Goal: Communication & Community: Share content

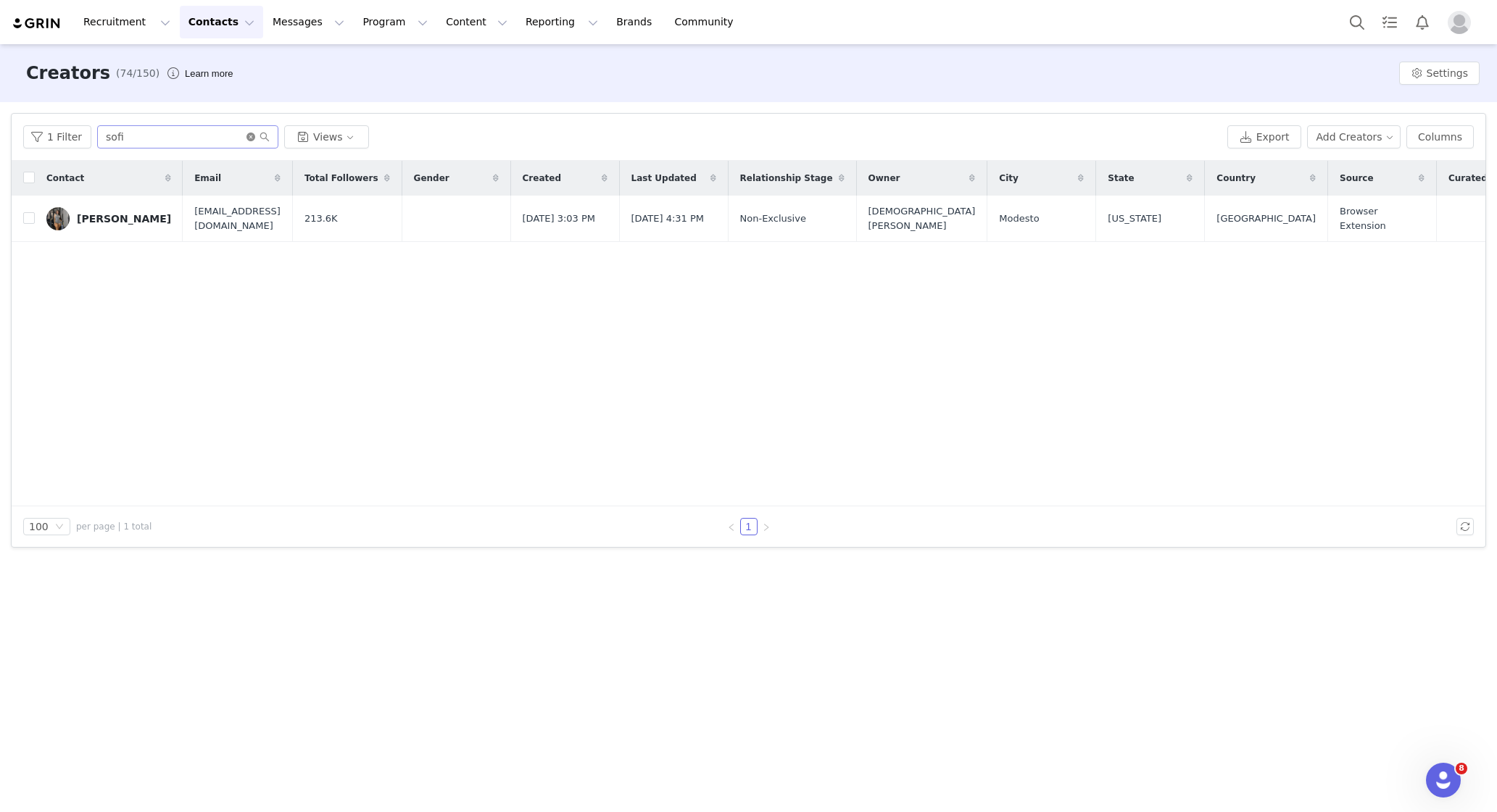
click at [246, 140] on icon "icon: close-circle" at bounding box center [251, 137] width 9 height 9
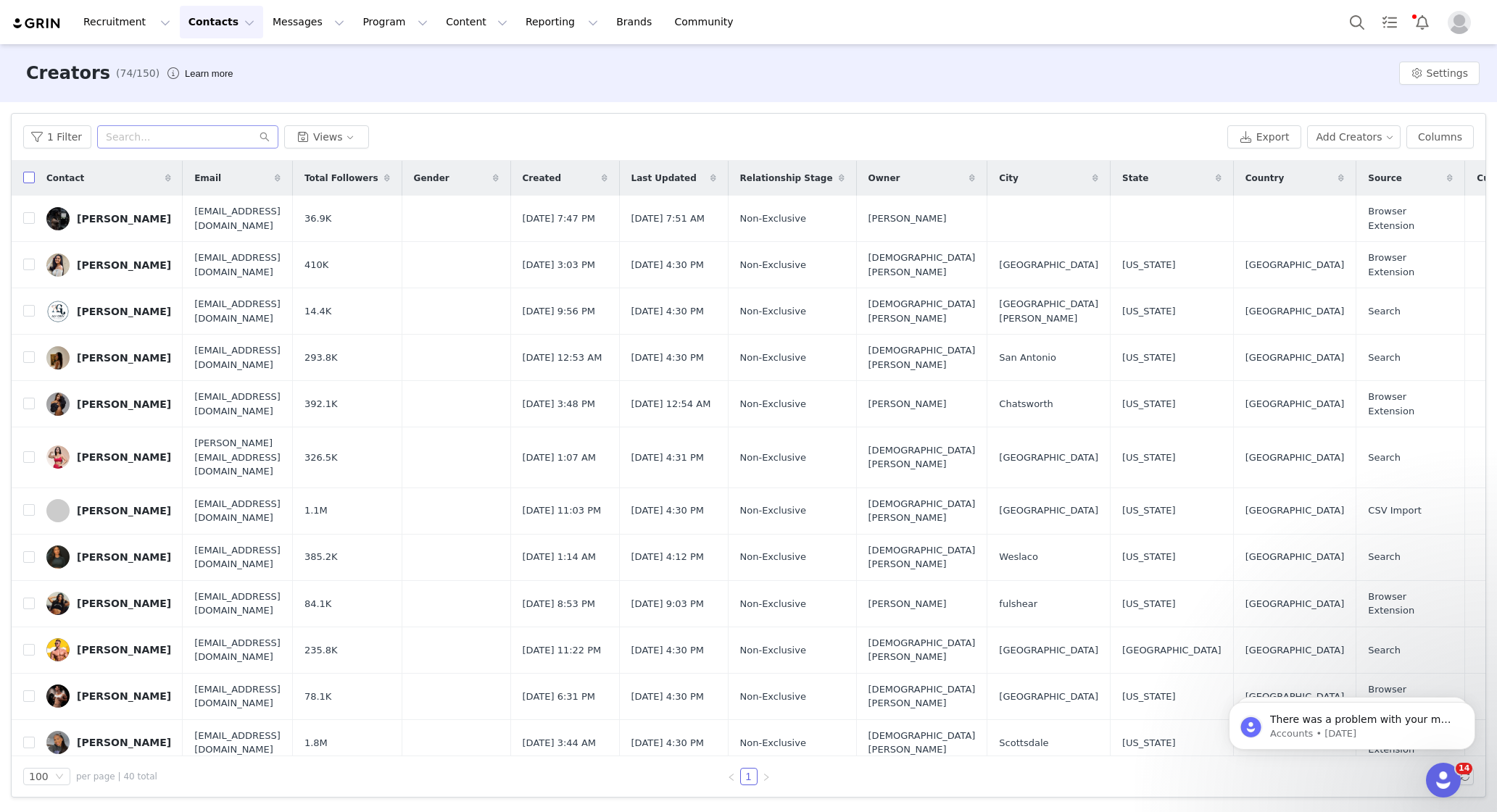
click at [26, 174] on input "checkbox" at bounding box center [29, 177] width 12 height 12
checkbox input "true"
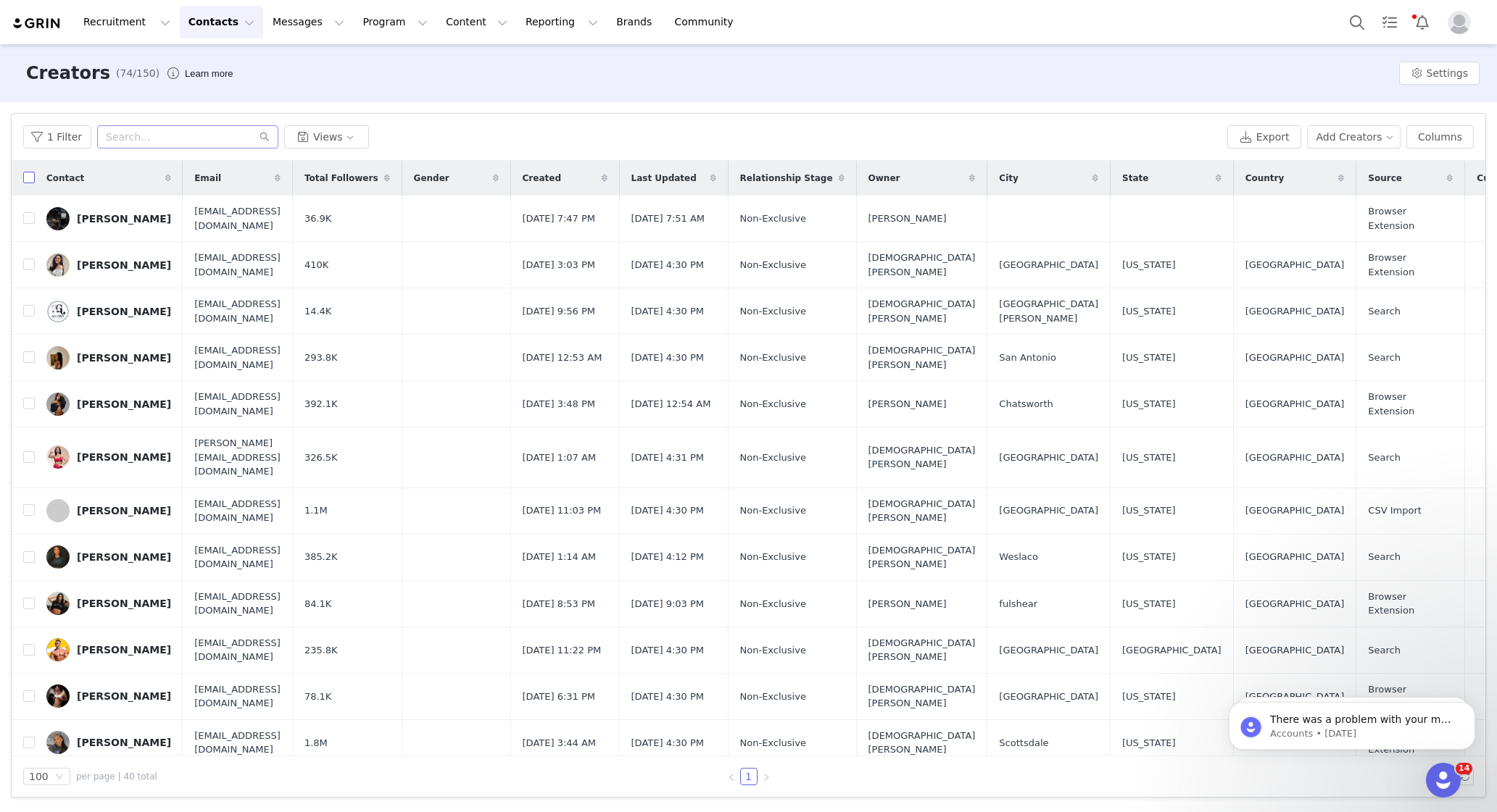
checkbox input "true"
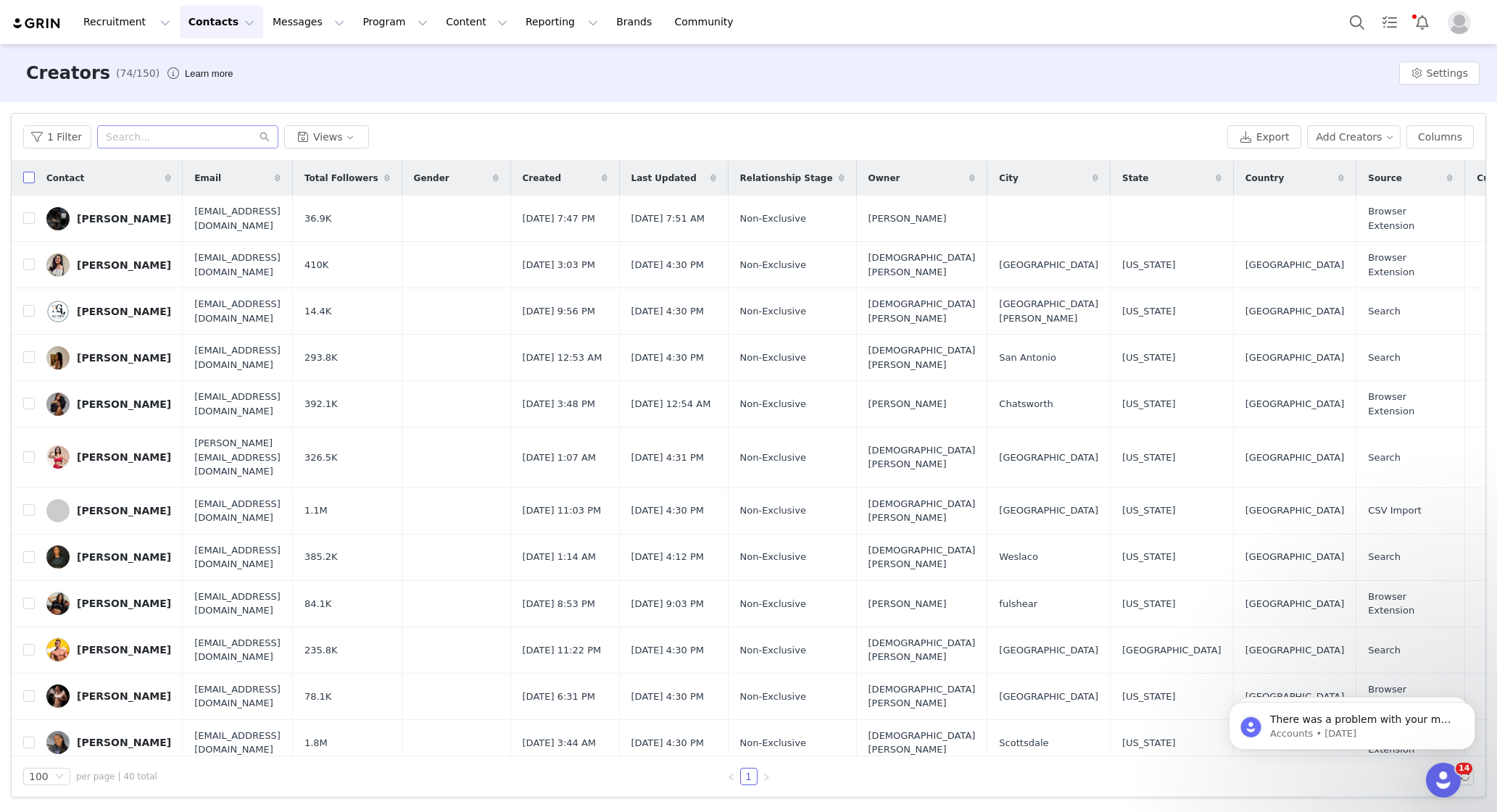
checkbox input "true"
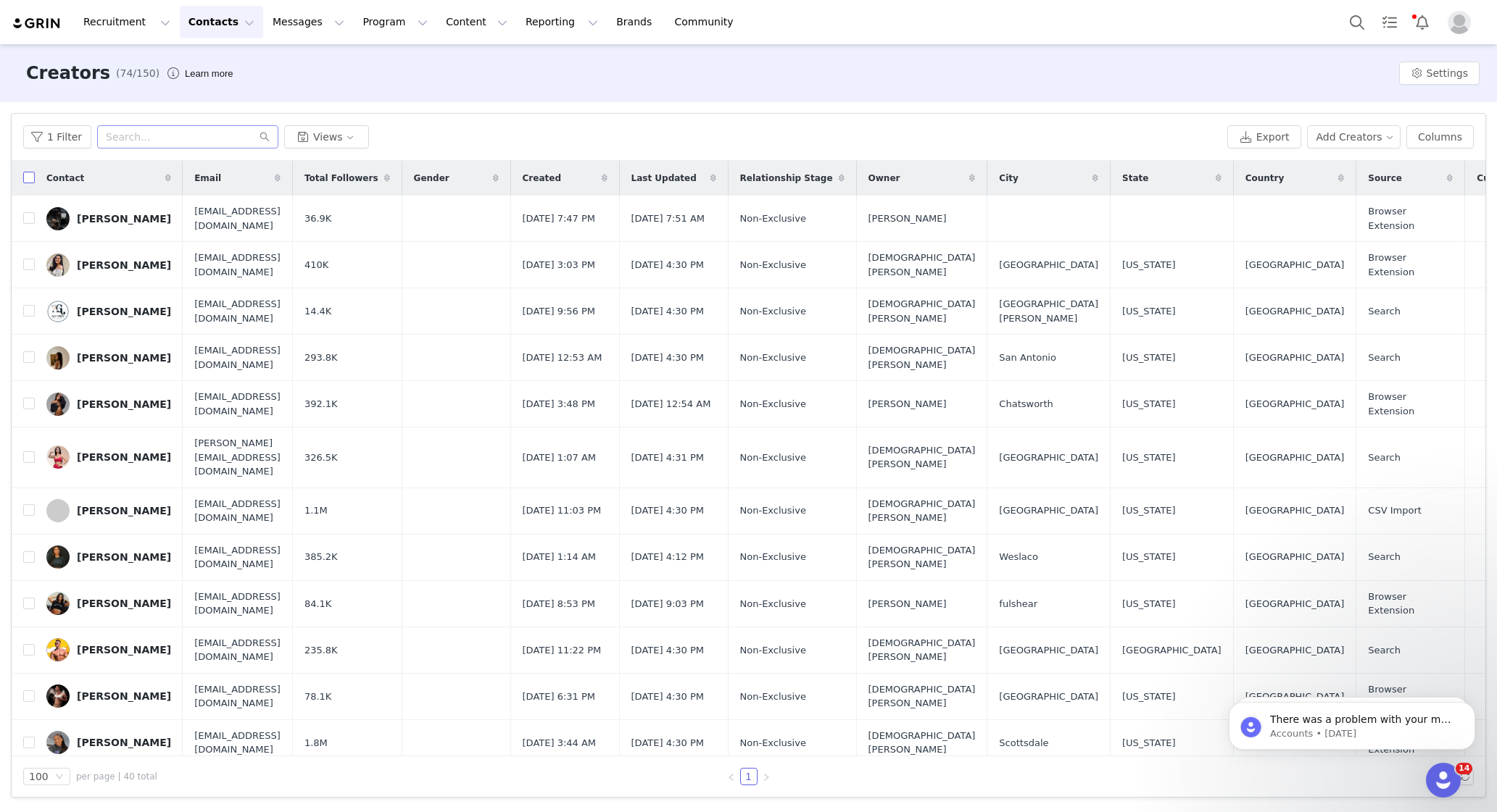
checkbox input "true"
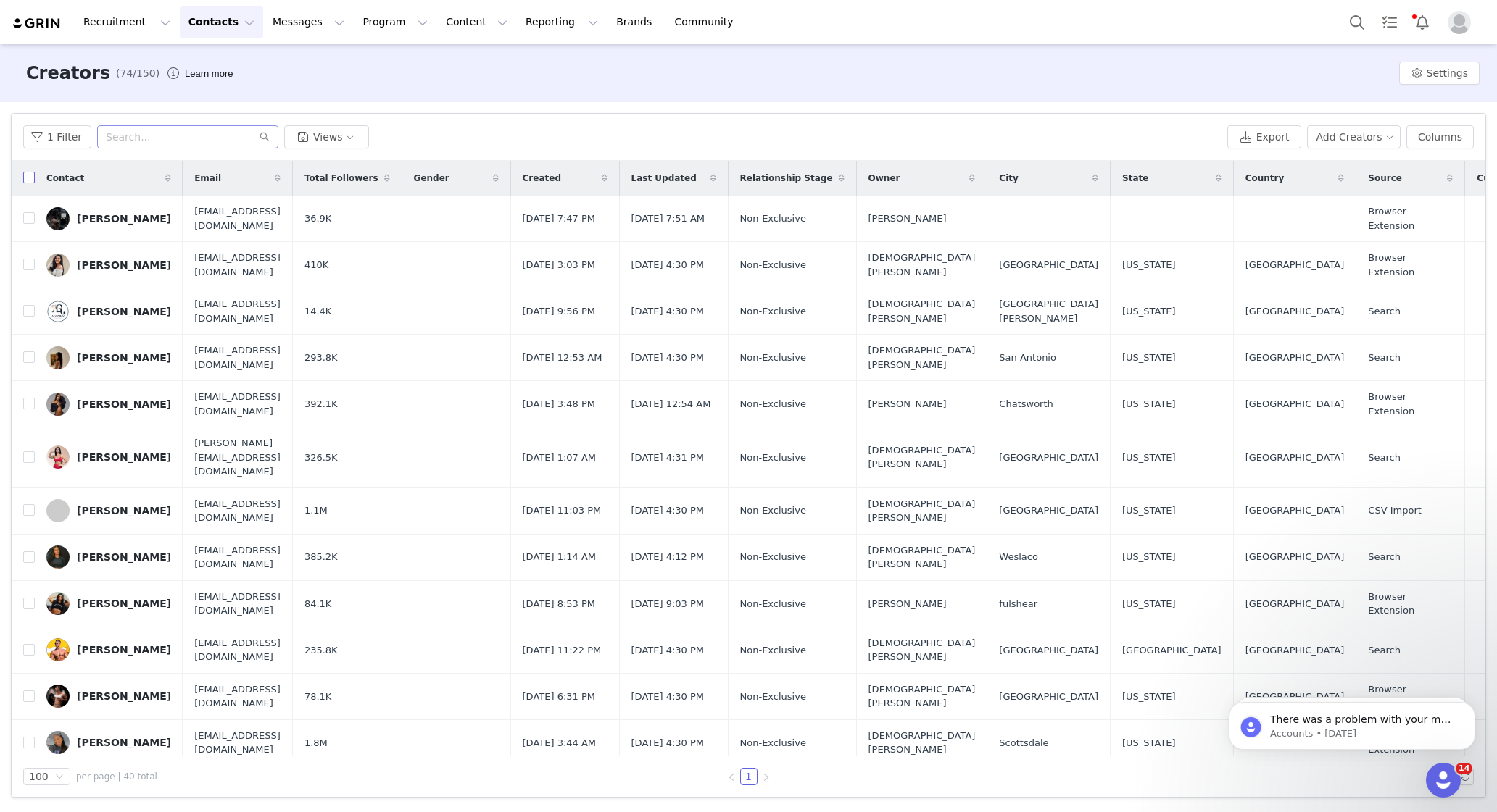
checkbox input "true"
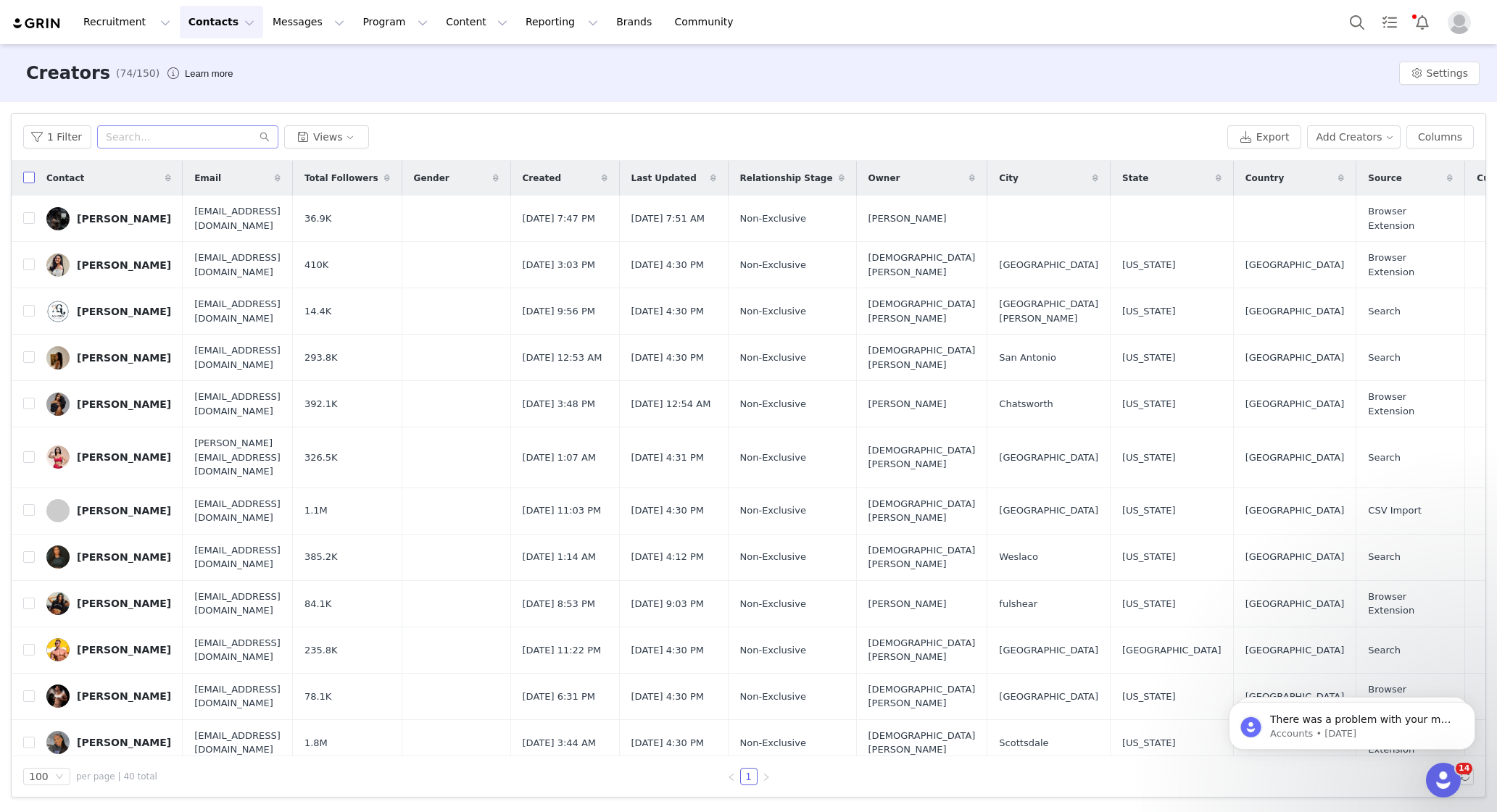
checkbox input "true"
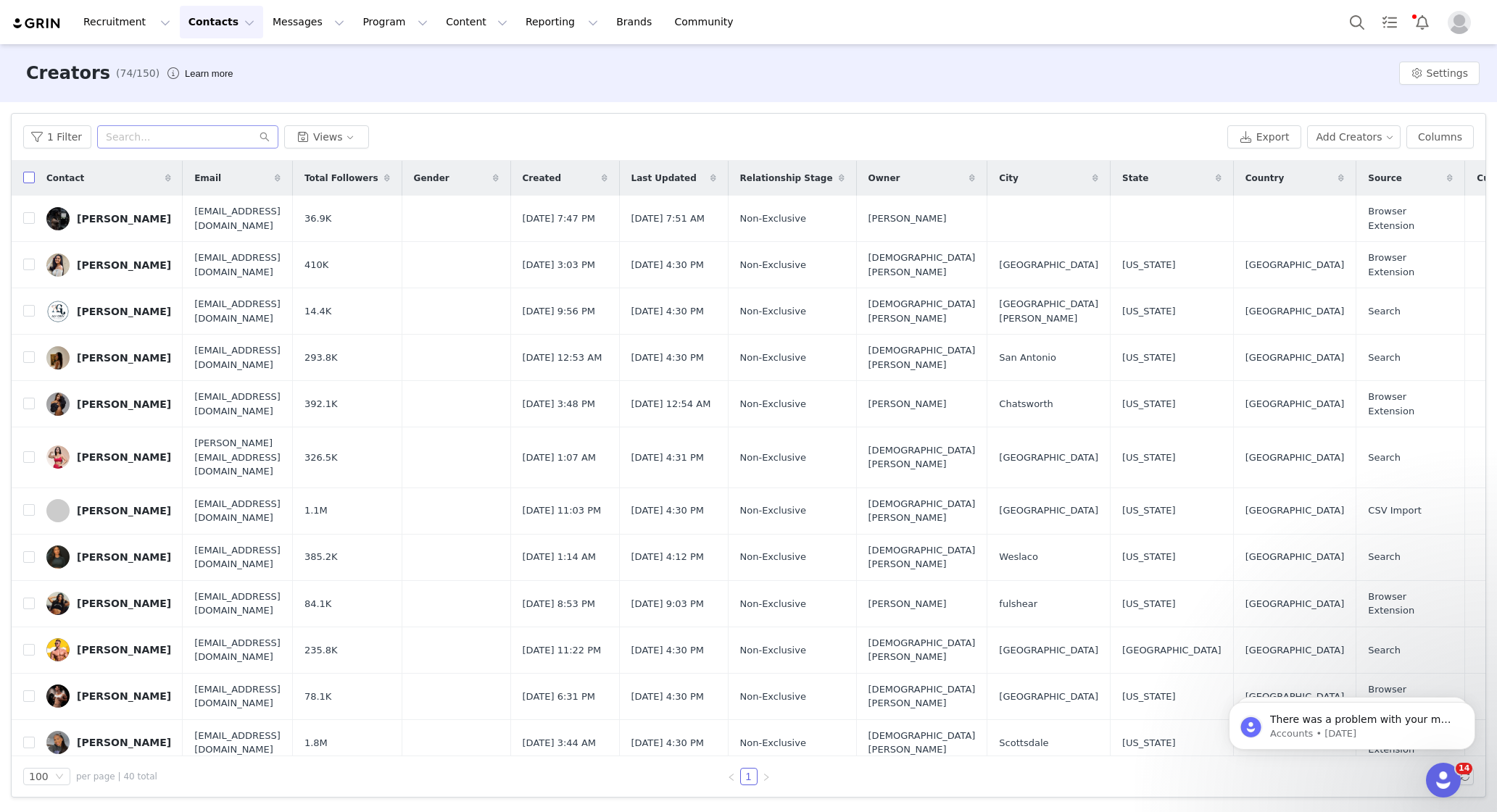
checkbox input "true"
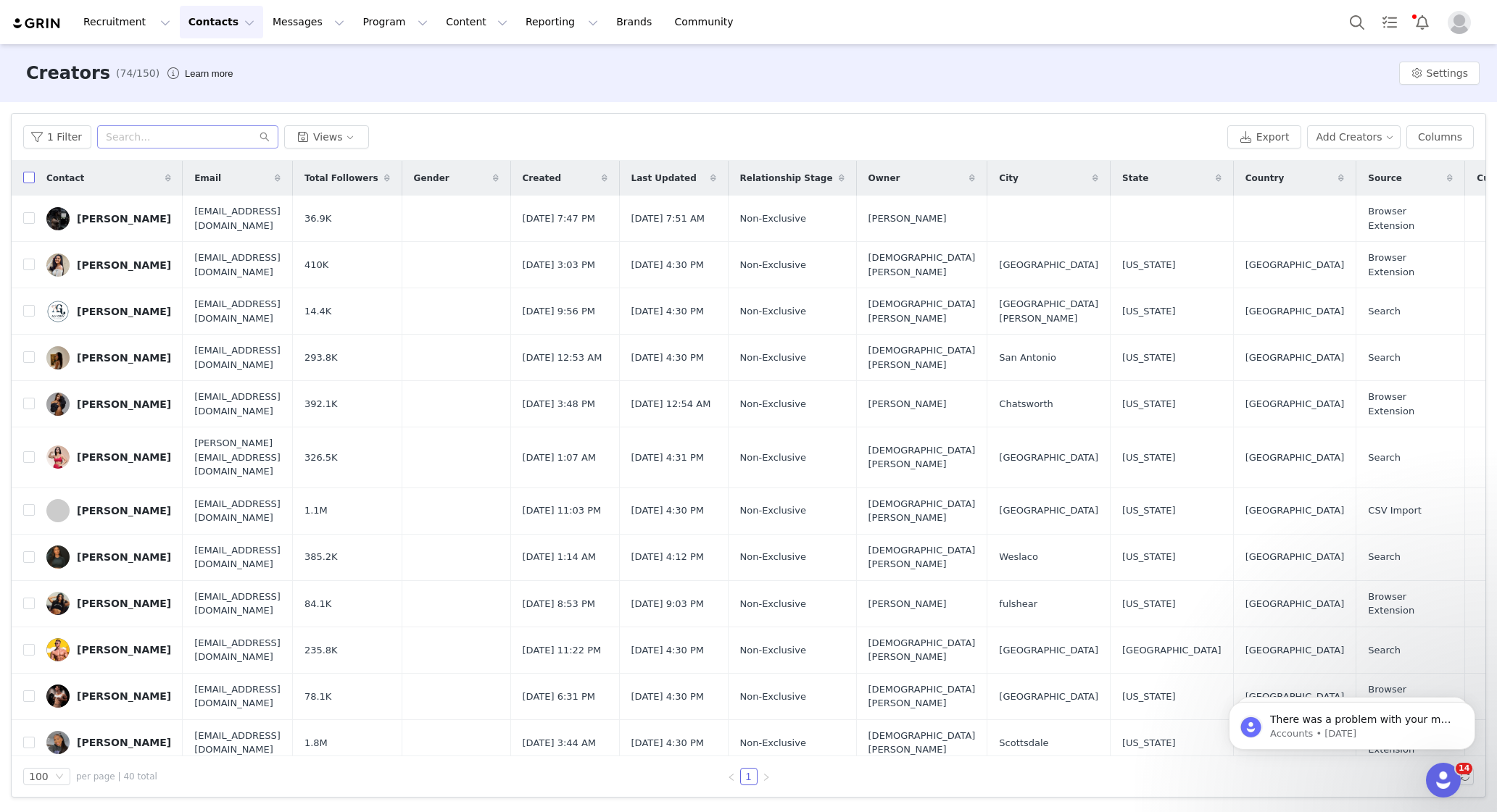
checkbox input "true"
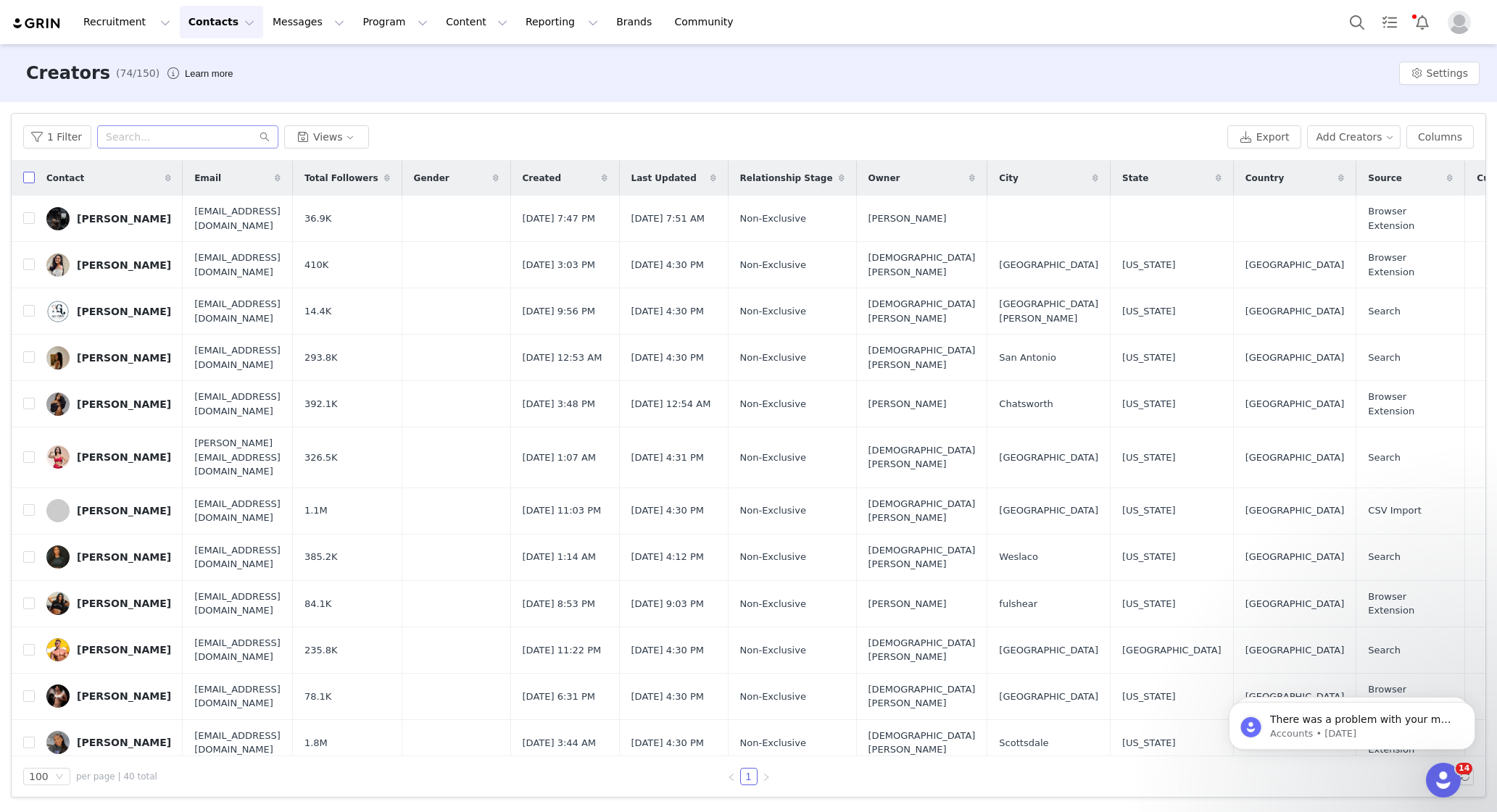
checkbox input "true"
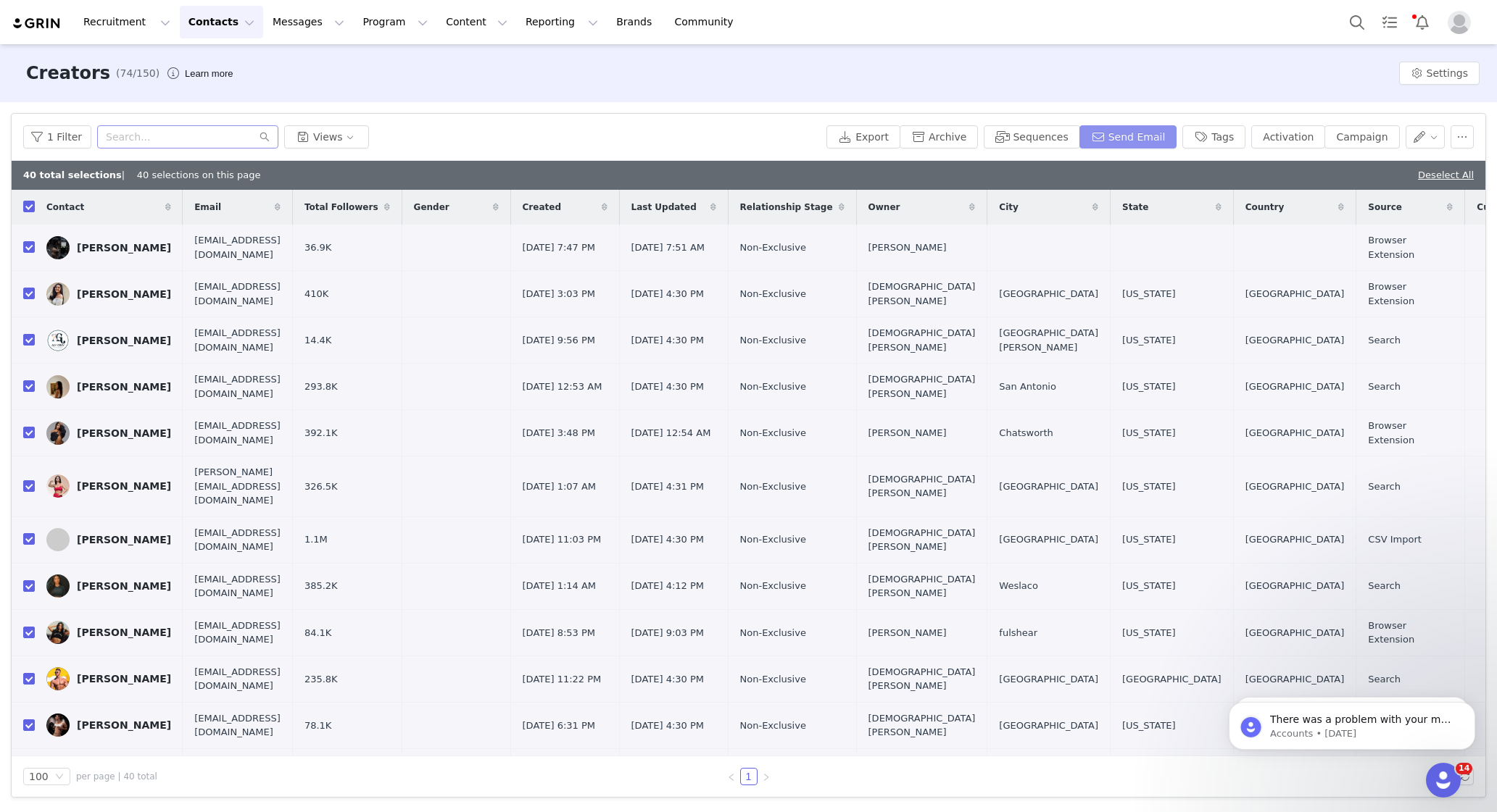
click at [1121, 129] on button "Send Email" at bounding box center [1128, 137] width 98 height 23
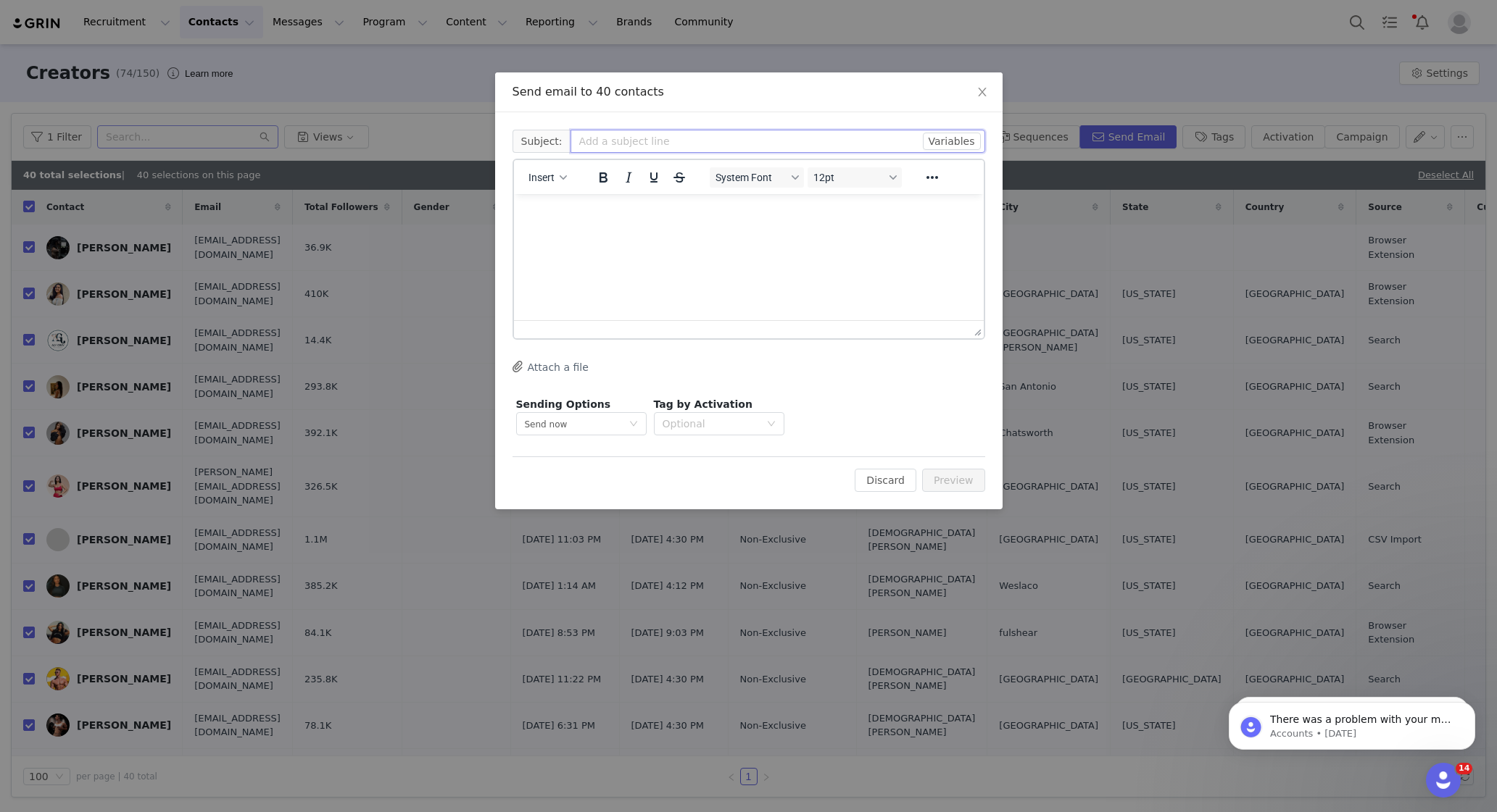
click at [716, 148] on input "text" at bounding box center [778, 142] width 415 height 23
drag, startPoint x: 727, startPoint y: 142, endPoint x: 638, endPoint y: 143, distance: 89.0
click at [638, 143] on input "SEPTEMBER EMAIL" at bounding box center [778, 142] width 415 height 23
type input "SEPTEMBER AFFILIATE UPDATES"
click at [616, 224] on html at bounding box center [748, 214] width 469 height 39
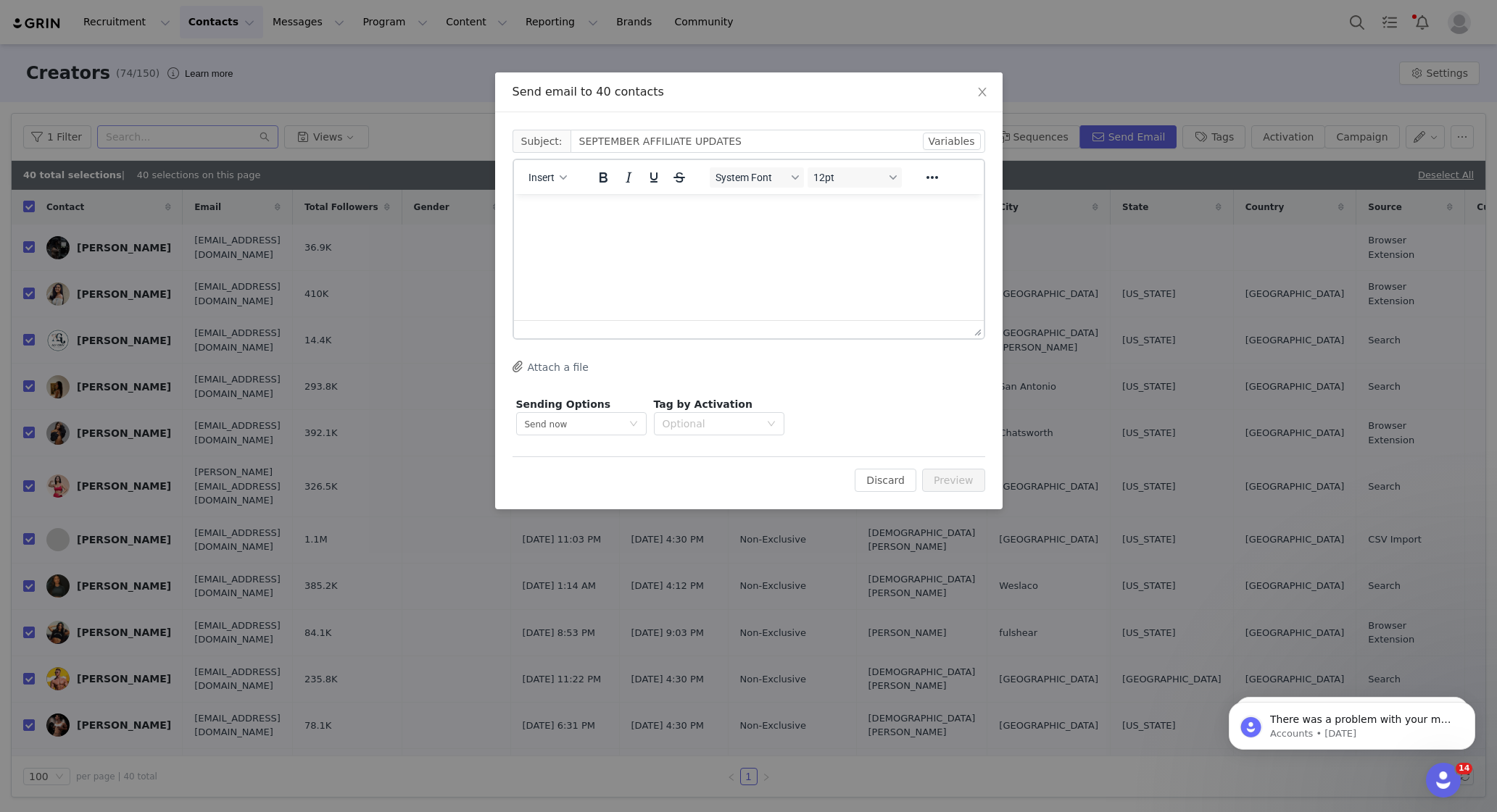
paste body "Rich Text Area. Press ALT-0 for help."
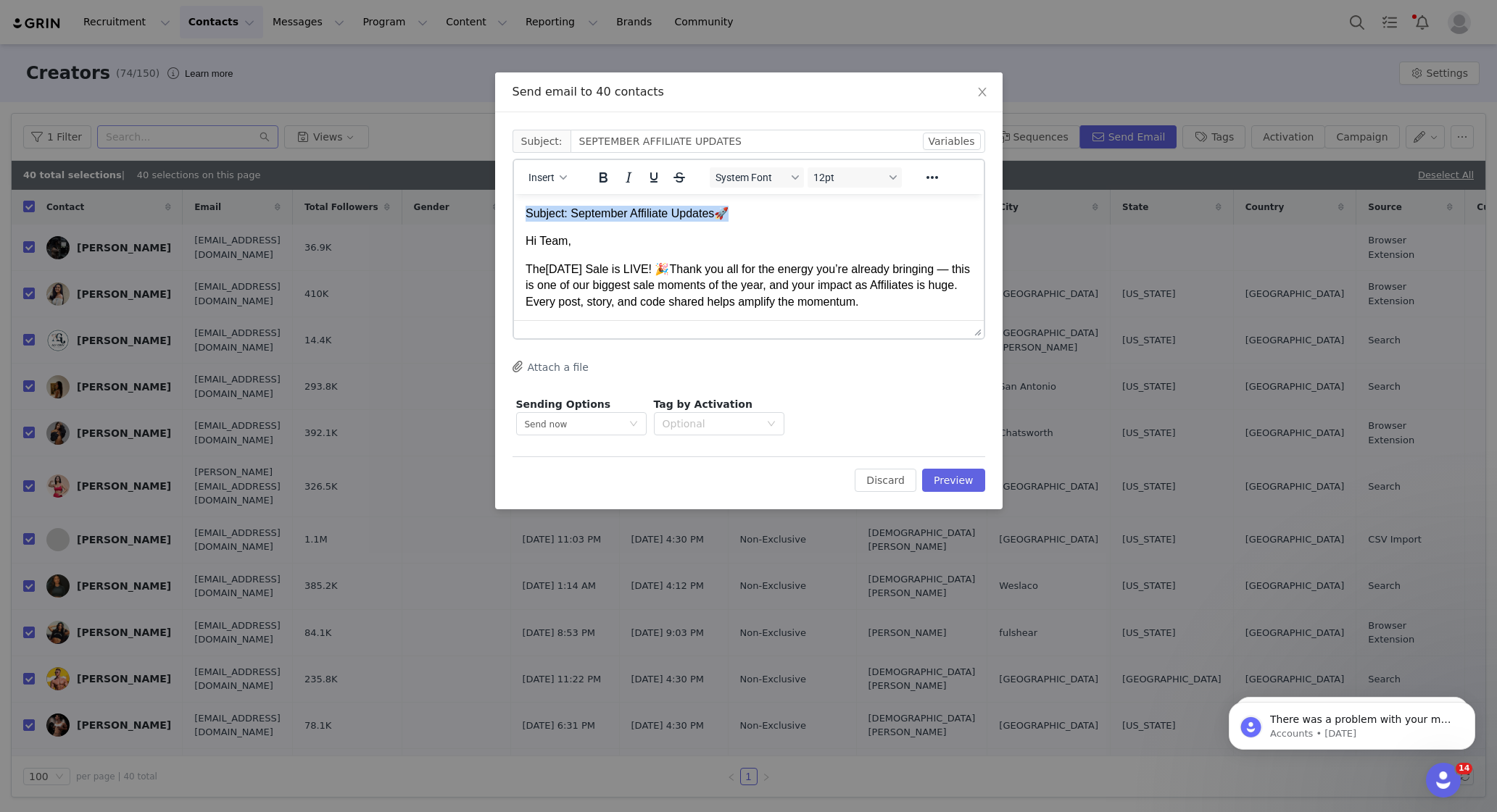
drag, startPoint x: 738, startPoint y: 210, endPoint x: 493, endPoint y: 219, distance: 245.2
click at [513, 219] on html "Subject: September Affiliate Updates 🚀 Hi Team, The [DATE] Sale is LIVE! 🎉 Than…" at bounding box center [748, 720] width 469 height 1052
click at [525, 237] on p "Hi Team," at bounding box center [748, 241] width 447 height 16
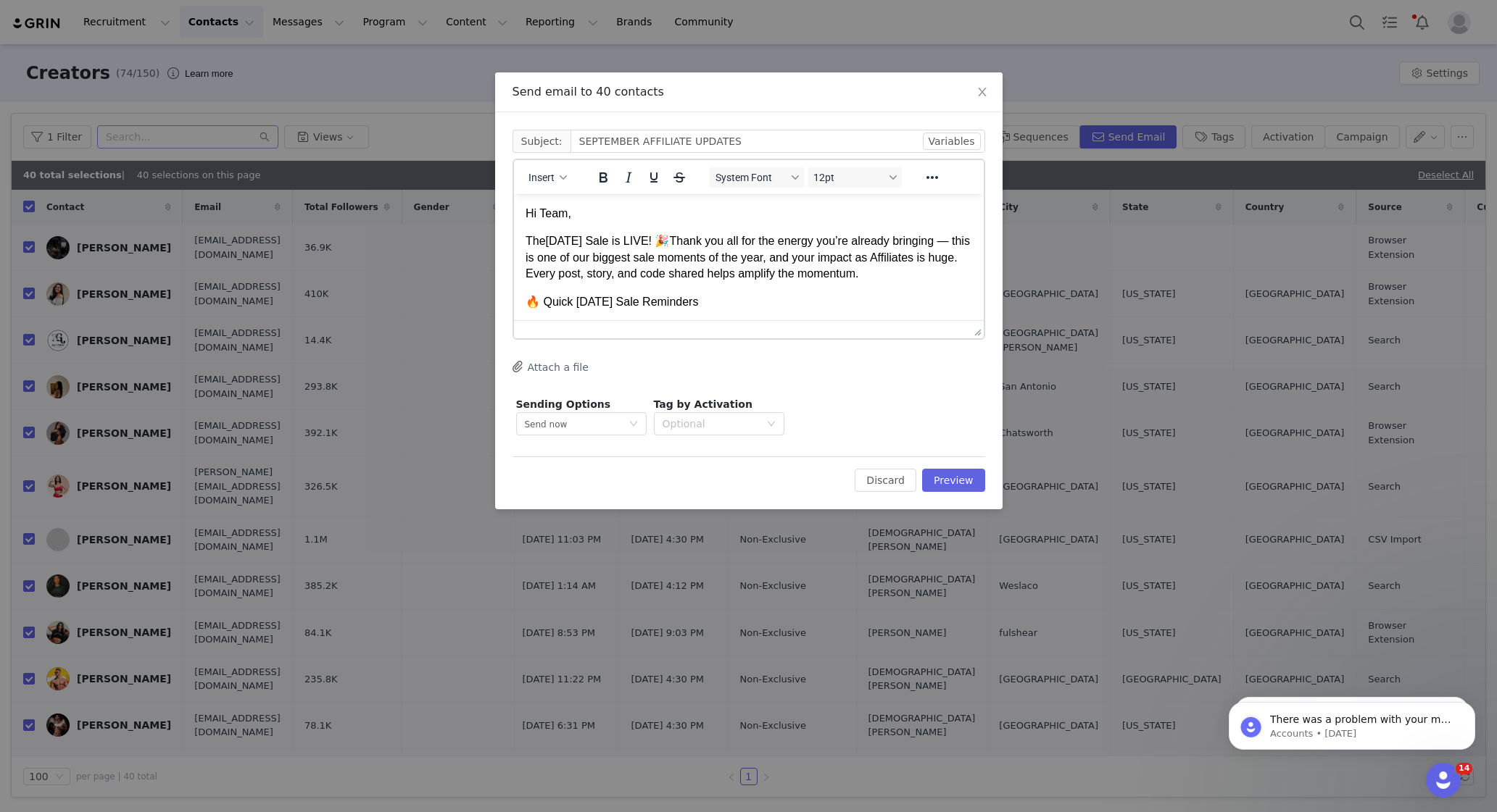
click at [669, 247] on span "🎉" at bounding box center [661, 240] width 15 height 12
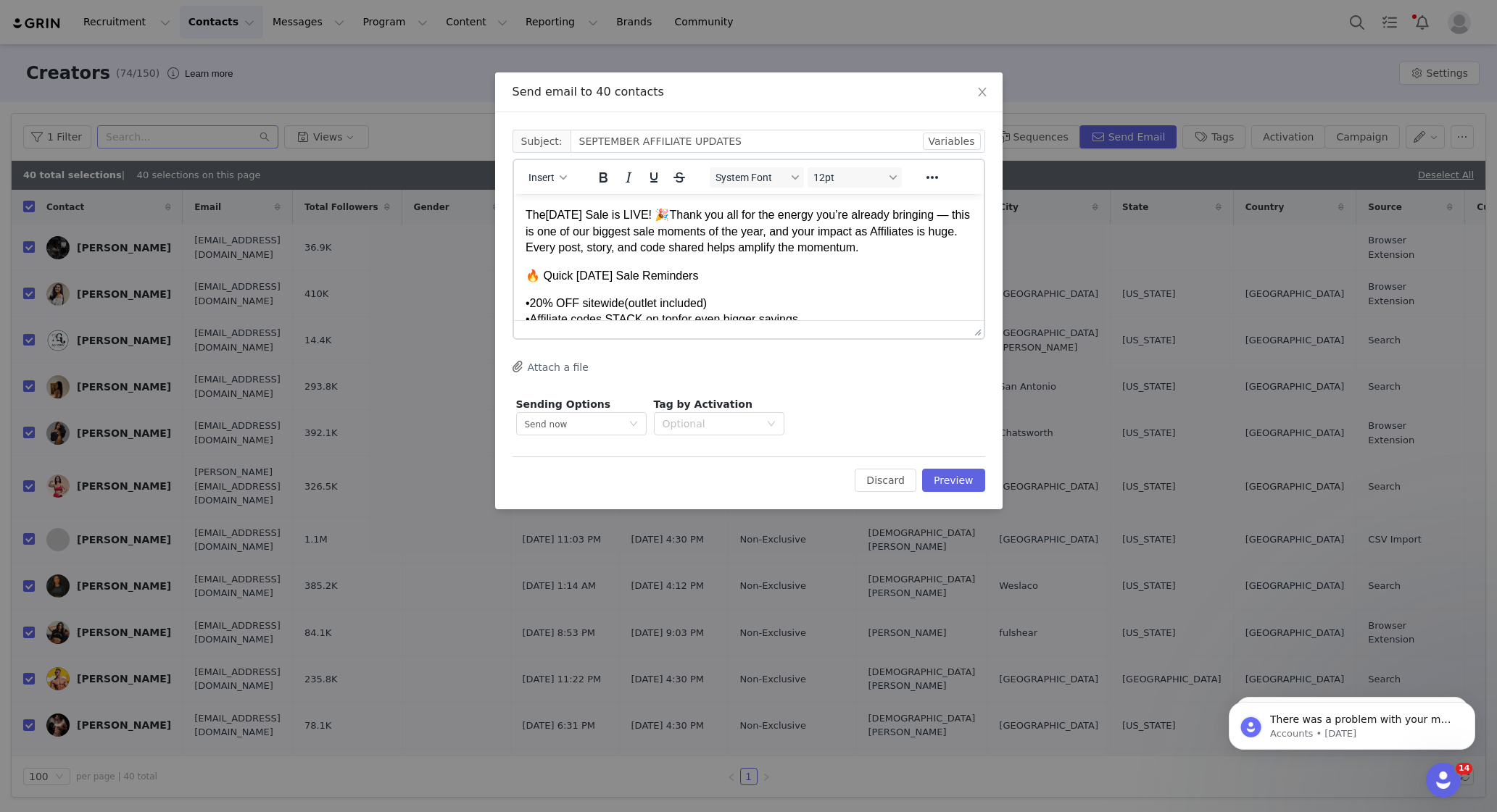
scroll to position [28, 0]
click at [941, 227] on p "The [DATE] Sale is LIVE! 🎉 Thank you all for the energy you’re already bringing…" at bounding box center [748, 230] width 447 height 49
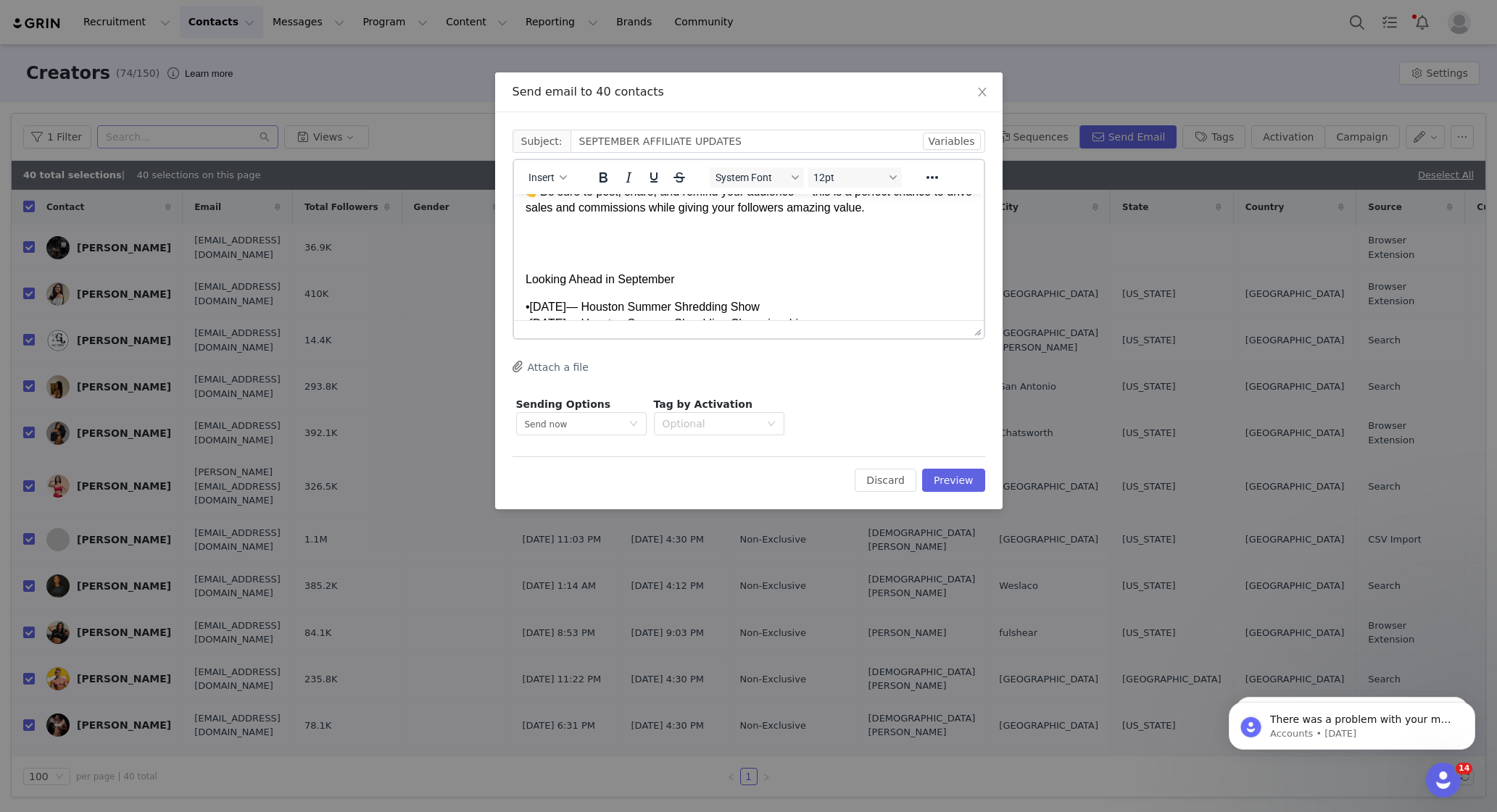
scroll to position [228, 0]
click at [636, 231] on div "Rich Text Area. Press ALT-0 for help." at bounding box center [748, 230] width 447 height 33
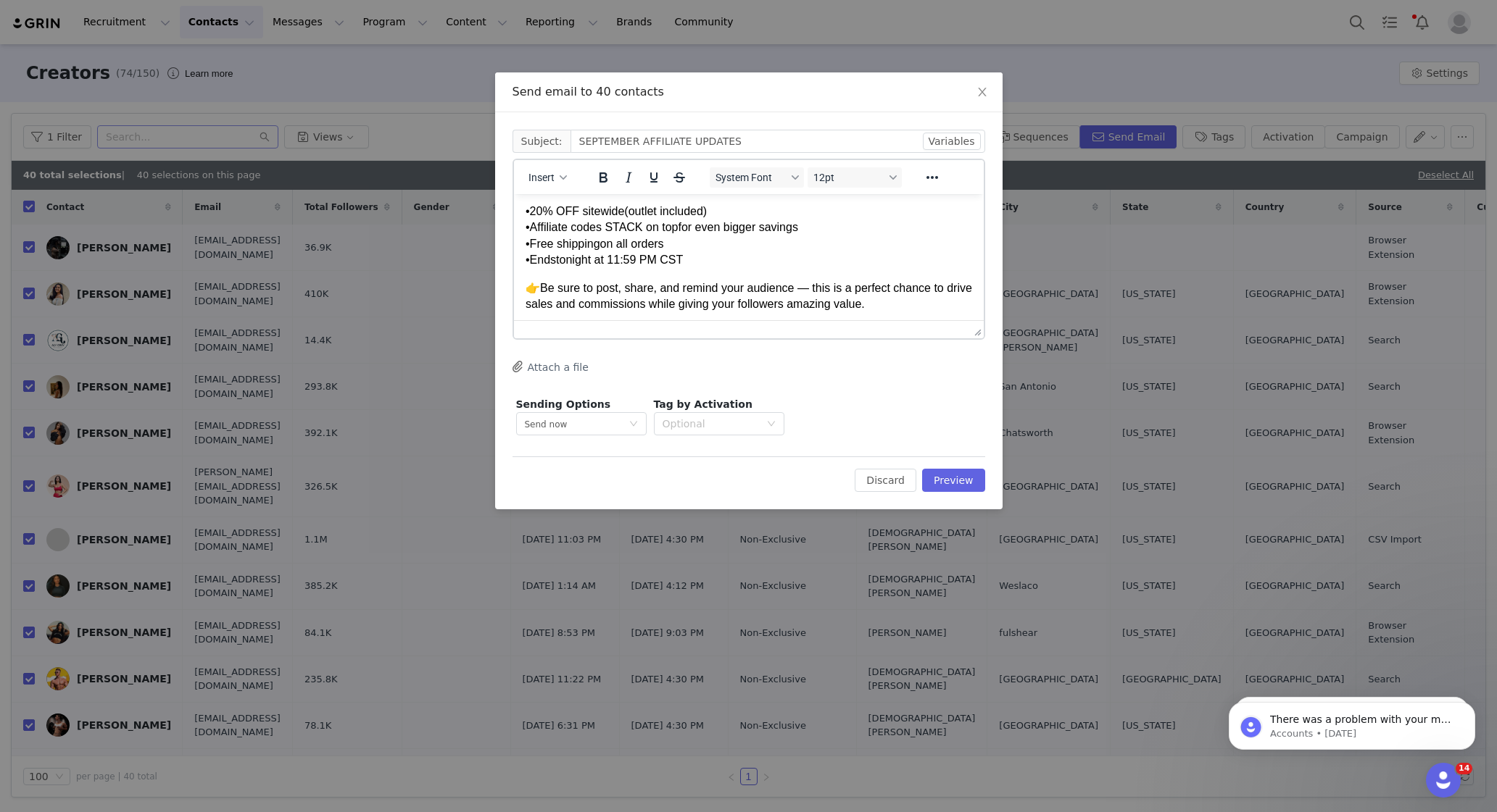
scroll to position [0, 0]
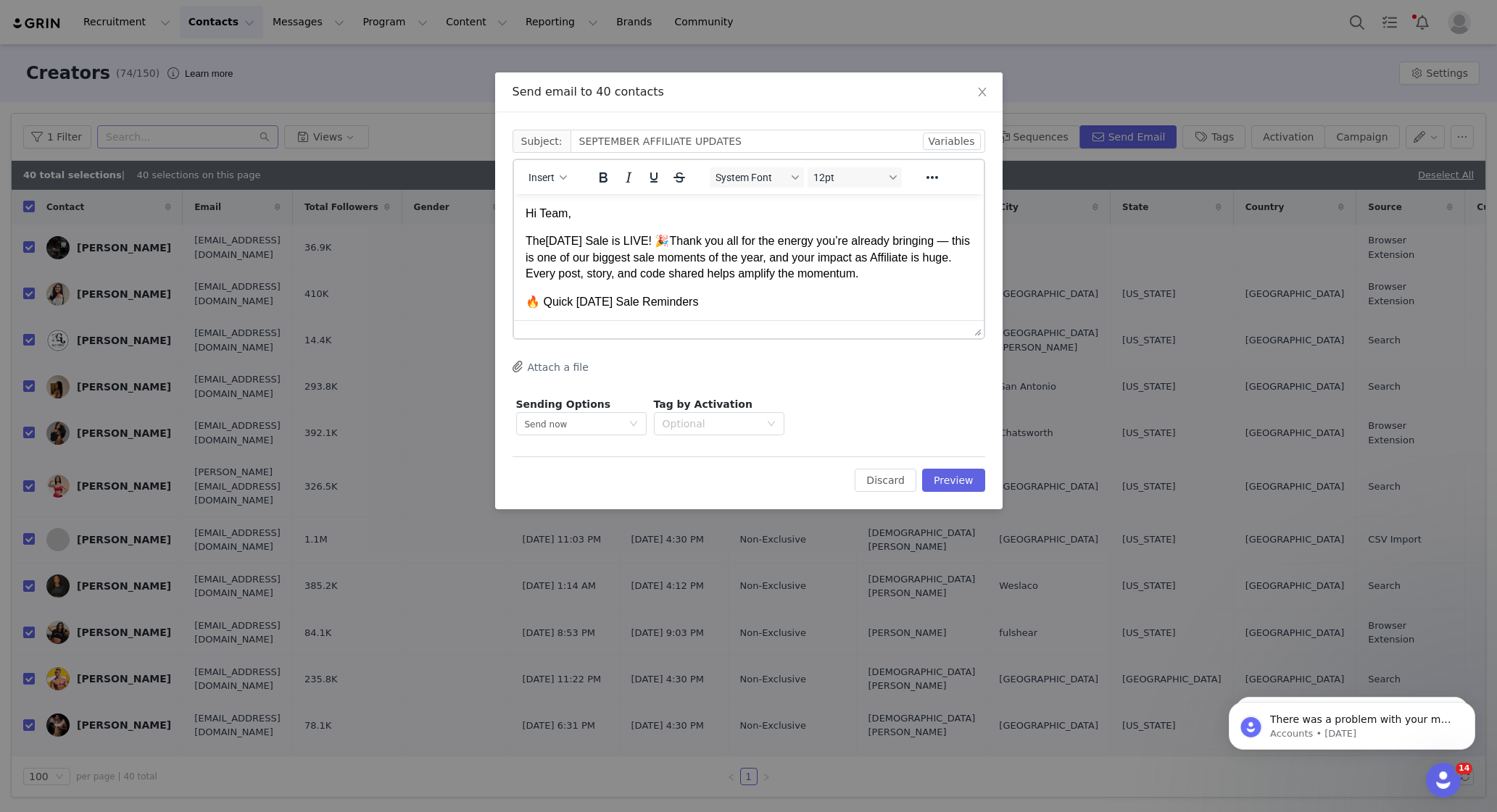
drag, startPoint x: 525, startPoint y: 242, endPoint x: 667, endPoint y: 247, distance: 142.1
click at [667, 247] on p "The [DATE] Sale is LIVE! 🎉 Thank you all for the energy you’re already bringing…" at bounding box center [748, 257] width 447 height 49
click at [606, 176] on icon "Bold" at bounding box center [602, 177] width 17 height 17
click at [699, 264] on p "The [DATE] Sale is LIVE! 🎉 Thank you all for the energy you’re already bringing…" at bounding box center [748, 257] width 447 height 49
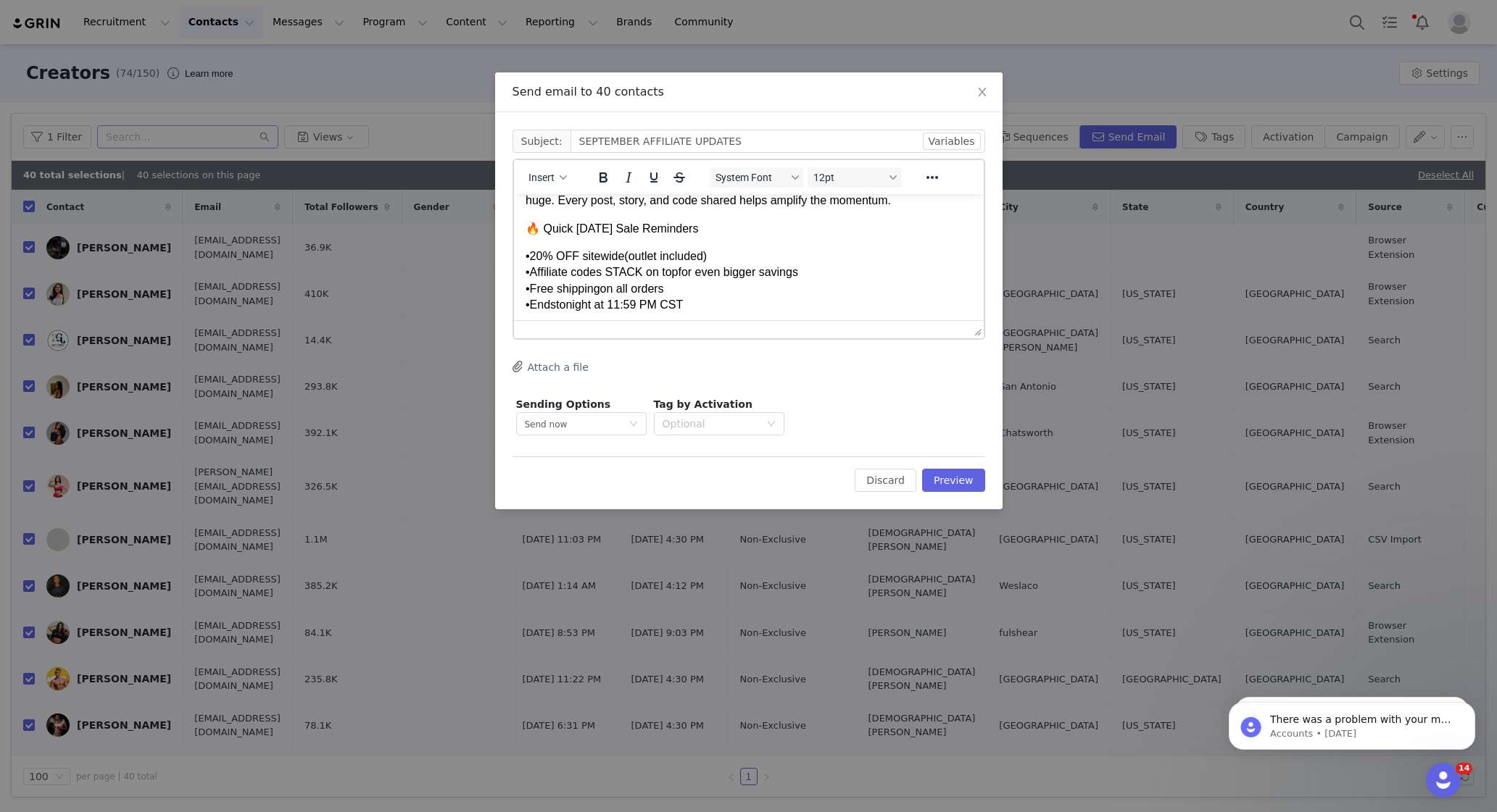
scroll to position [75, 0]
drag, startPoint x: 544, startPoint y: 226, endPoint x: 692, endPoint y: 240, distance: 148.7
click at [692, 240] on body "Hi Team, The [DATE] Sale is LIVE! 🎉 Thank you all for the energy you’re already…" at bounding box center [748, 610] width 447 height 957
click at [602, 177] on icon "Bold" at bounding box center [602, 177] width 8 height 10
click at [611, 303] on span "tonight at 11:59 PM CST" at bounding box center [618, 303] width 127 height 12
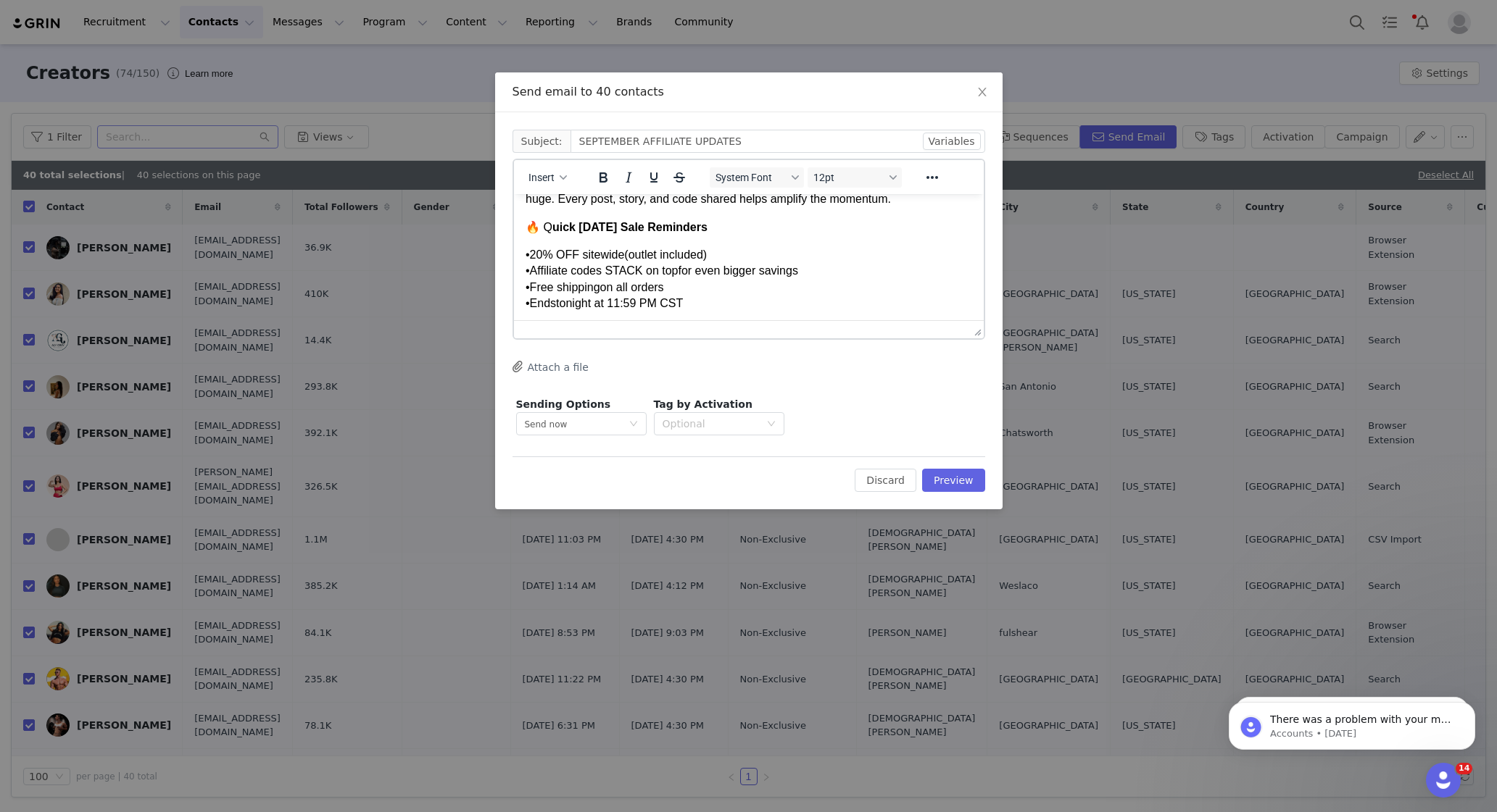
click at [545, 227] on span "Q uick [DATE] Sale Reminders" at bounding box center [624, 227] width 164 height 12
click at [603, 174] on icon "Bold" at bounding box center [602, 177] width 17 height 17
click at [613, 281] on div "• Free shipping on all orders" at bounding box center [748, 288] width 447 height 16
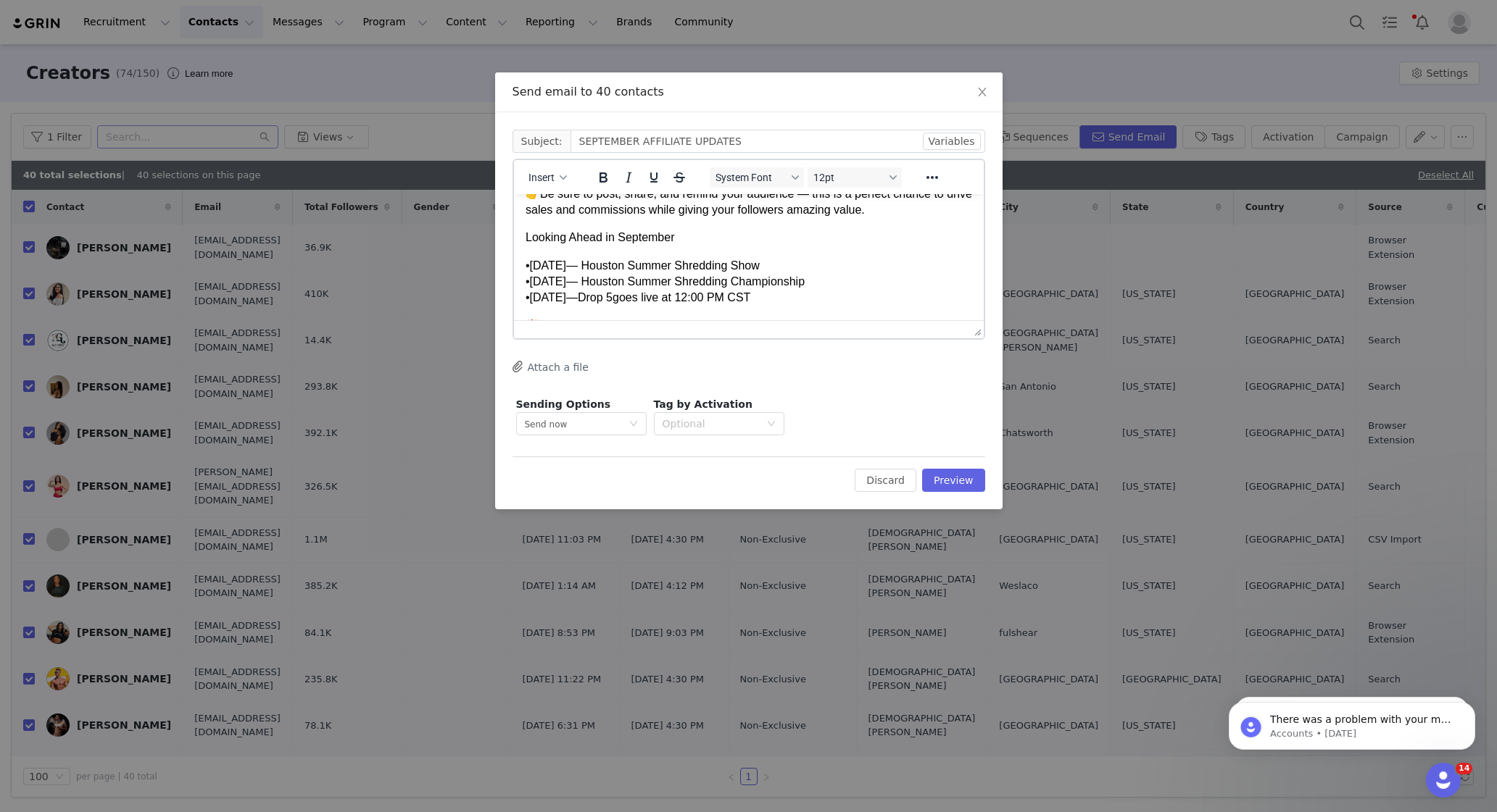
scroll to position [214, 0]
drag, startPoint x: 571, startPoint y: 264, endPoint x: 534, endPoint y: 264, distance: 37.0
click at [534, 264] on span "[DATE]" at bounding box center [547, 264] width 36 height 12
click at [599, 175] on icon "Bold" at bounding box center [602, 177] width 8 height 10
drag, startPoint x: 572, startPoint y: 285, endPoint x: 533, endPoint y: 284, distance: 39.0
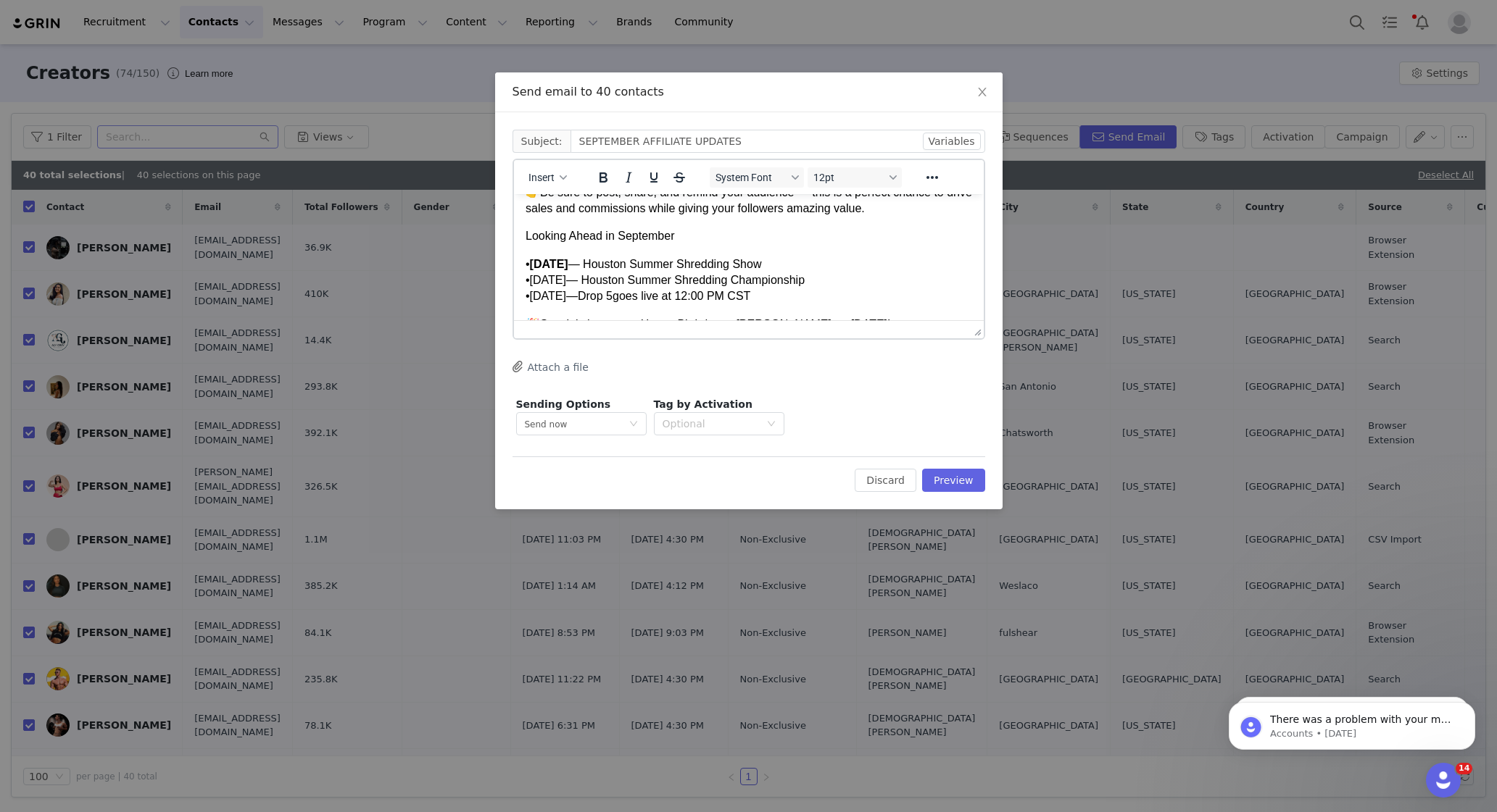
click at [533, 284] on div "• [DATE] — Houston Summer Shredding Championship" at bounding box center [748, 280] width 447 height 16
click at [598, 179] on icon "Bold" at bounding box center [602, 177] width 17 height 17
drag, startPoint x: 571, startPoint y: 295, endPoint x: 549, endPoint y: 295, distance: 22.0
click at [550, 295] on span "[DATE]" at bounding box center [547, 296] width 36 height 12
click at [537, 295] on span "[DATE]" at bounding box center [547, 296] width 36 height 12
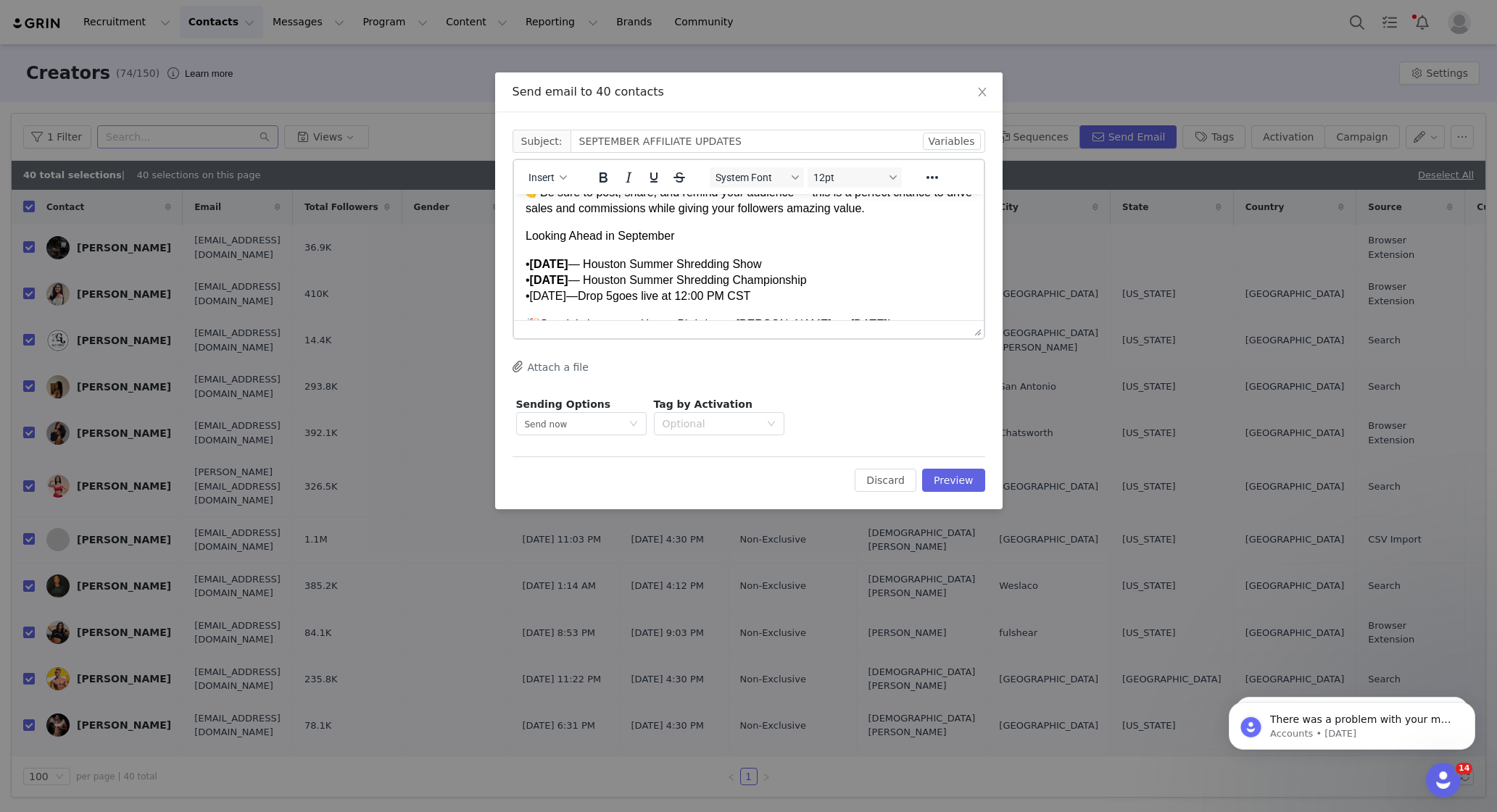
drag, startPoint x: 536, startPoint y: 299, endPoint x: 570, endPoint y: 301, distance: 34.1
click at [565, 301] on span "[DATE]" at bounding box center [547, 296] width 36 height 12
click at [597, 180] on icon "Bold" at bounding box center [602, 177] width 17 height 17
click at [627, 282] on div "• [DATE] — Houston Summer Shredding Championship" at bounding box center [748, 280] width 447 height 16
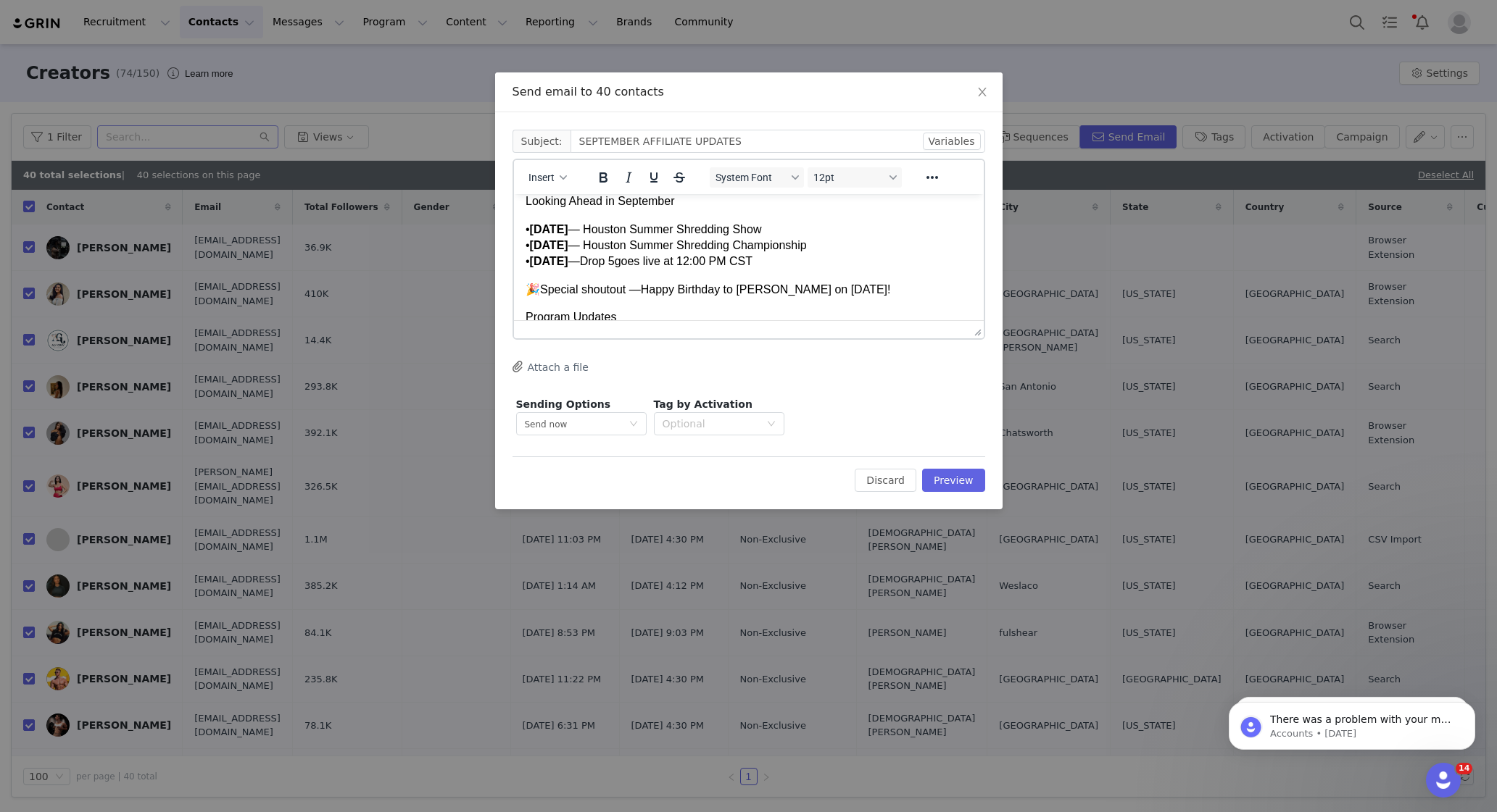
scroll to position [338, 0]
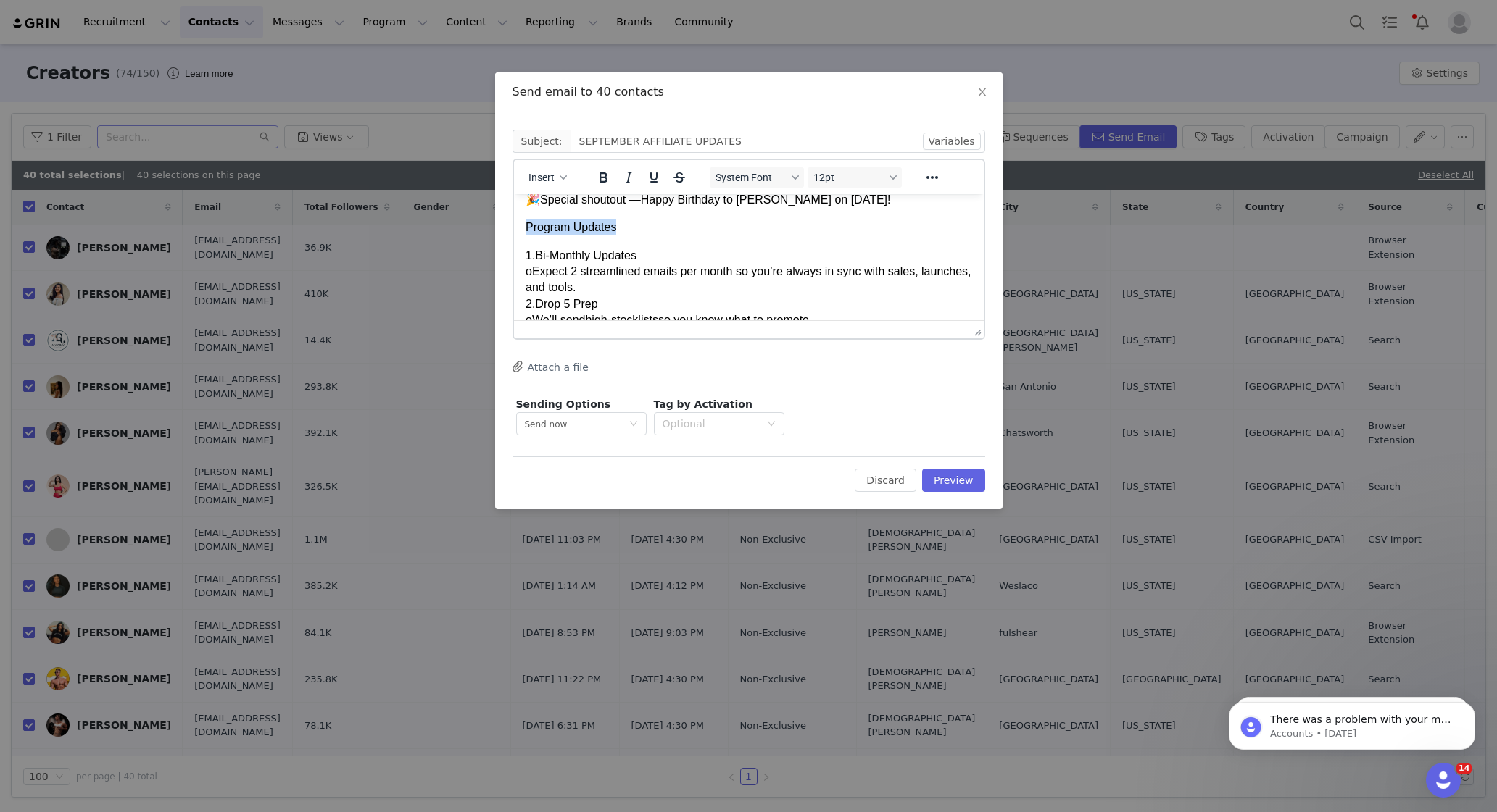
drag, startPoint x: 624, startPoint y: 232, endPoint x: 996, endPoint y: 426, distance: 419.5
click at [513, 232] on html "Hi Team, The [DATE] Sale is LIVE! 🎉 Thank you all for the energy you’re already…" at bounding box center [748, 346] width 469 height 981
click at [603, 176] on icon "Bold" at bounding box center [602, 177] width 8 height 10
click at [633, 226] on p "Program Updates" at bounding box center [748, 227] width 447 height 16
click at [531, 273] on span "o" at bounding box center [528, 271] width 7 height 12
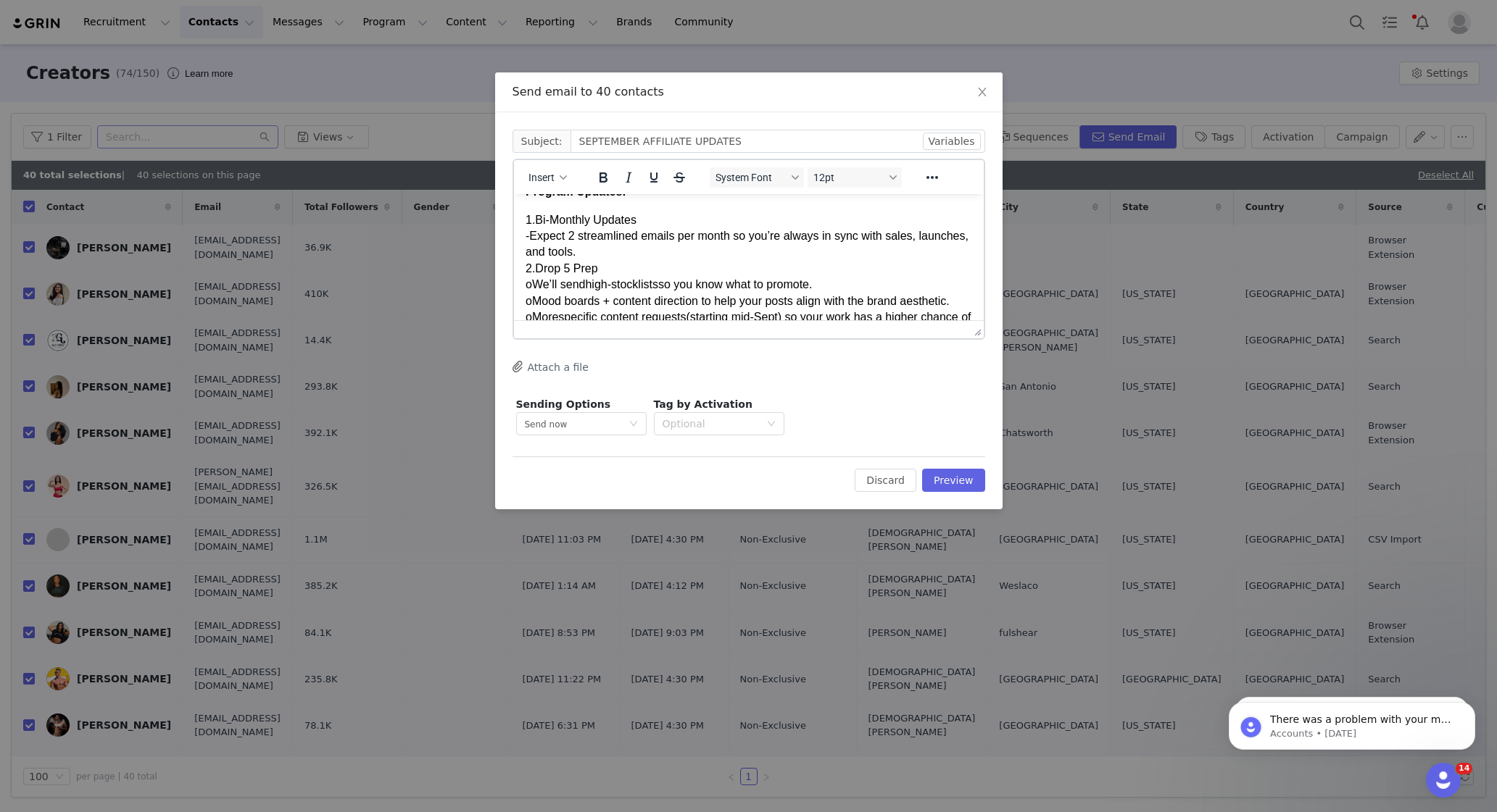
scroll to position [375, 0]
click at [531, 283] on span "o" at bounding box center [528, 283] width 7 height 12
click at [530, 302] on span "o" at bounding box center [528, 300] width 7 height 12
click at [530, 317] on span "o" at bounding box center [528, 316] width 7 height 12
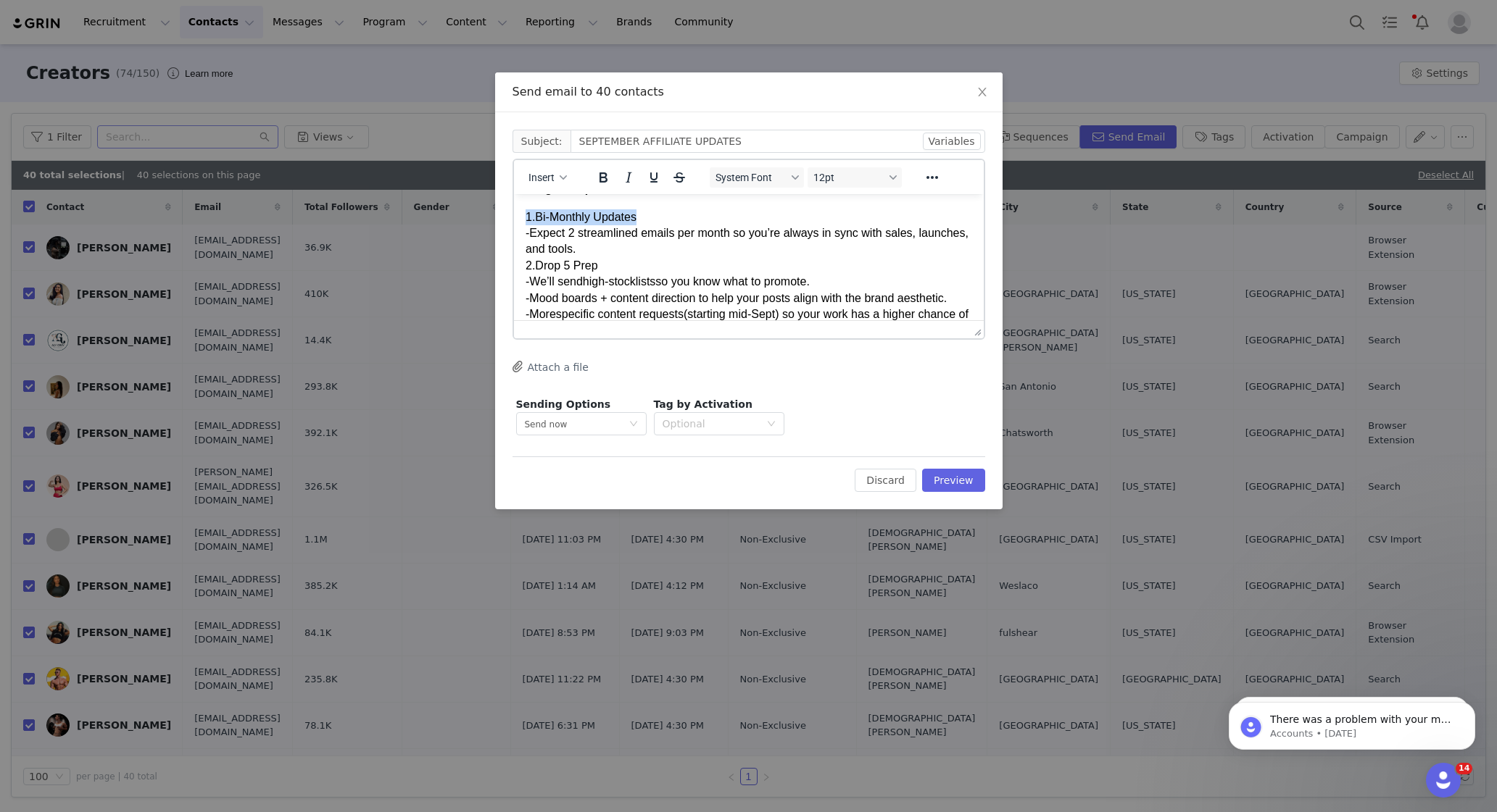
drag, startPoint x: 649, startPoint y: 216, endPoint x: 520, endPoint y: 212, distance: 129.1
click at [520, 212] on html "Hi Team, The [DATE] Sale is LIVE! 🎉 Thank you all for the energy you’re already…" at bounding box center [748, 308] width 469 height 981
click at [600, 177] on icon "Bold" at bounding box center [602, 177] width 8 height 10
drag, startPoint x: 612, startPoint y: 267, endPoint x: 501, endPoint y: 263, distance: 111.1
click at [513, 263] on html "Hi Team, The [DATE] Sale is LIVE! 🎉 Thank you all for the energy you’re already…" at bounding box center [748, 308] width 469 height 981
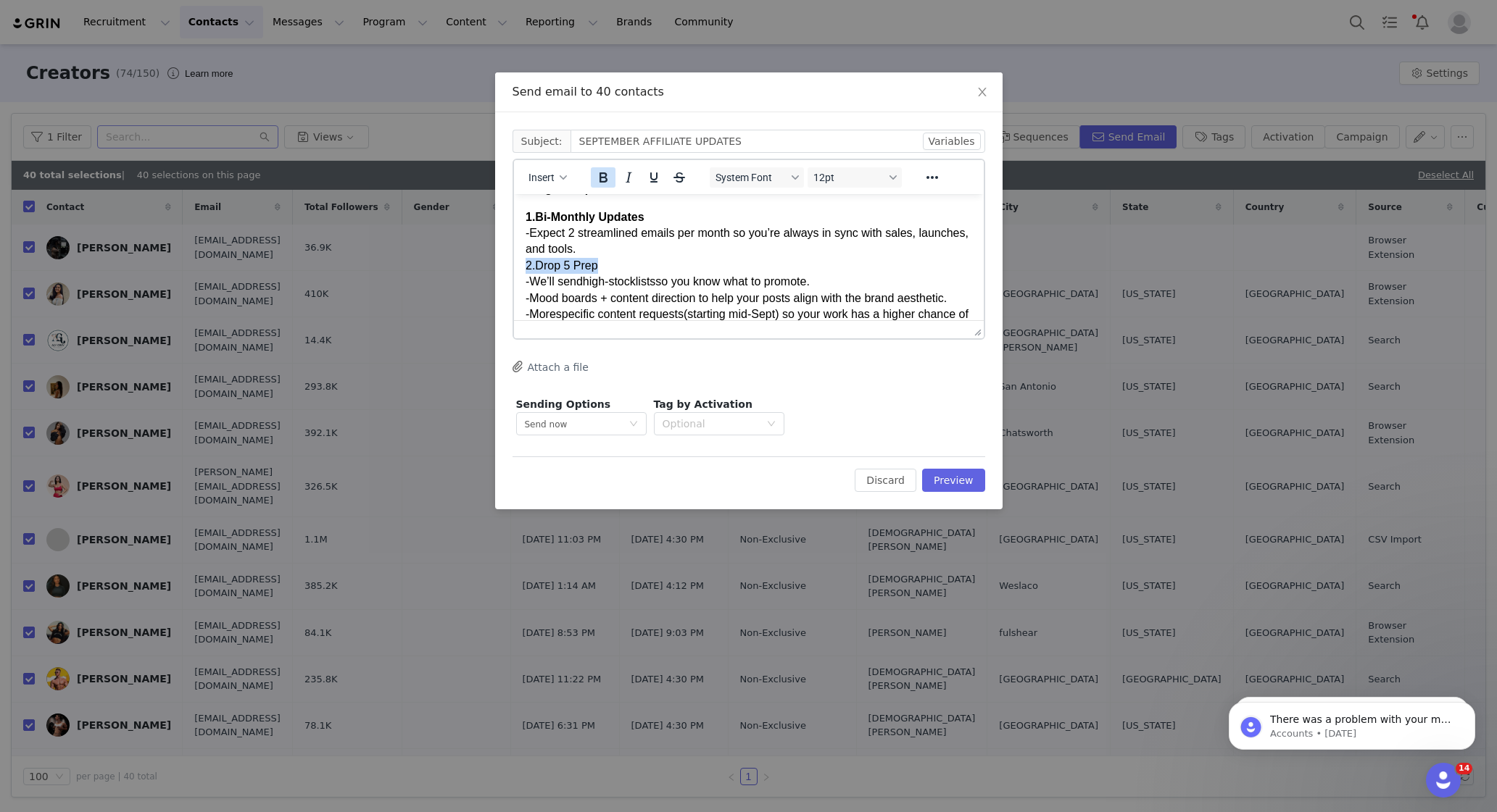
click at [610, 184] on icon "Bold" at bounding box center [602, 177] width 17 height 17
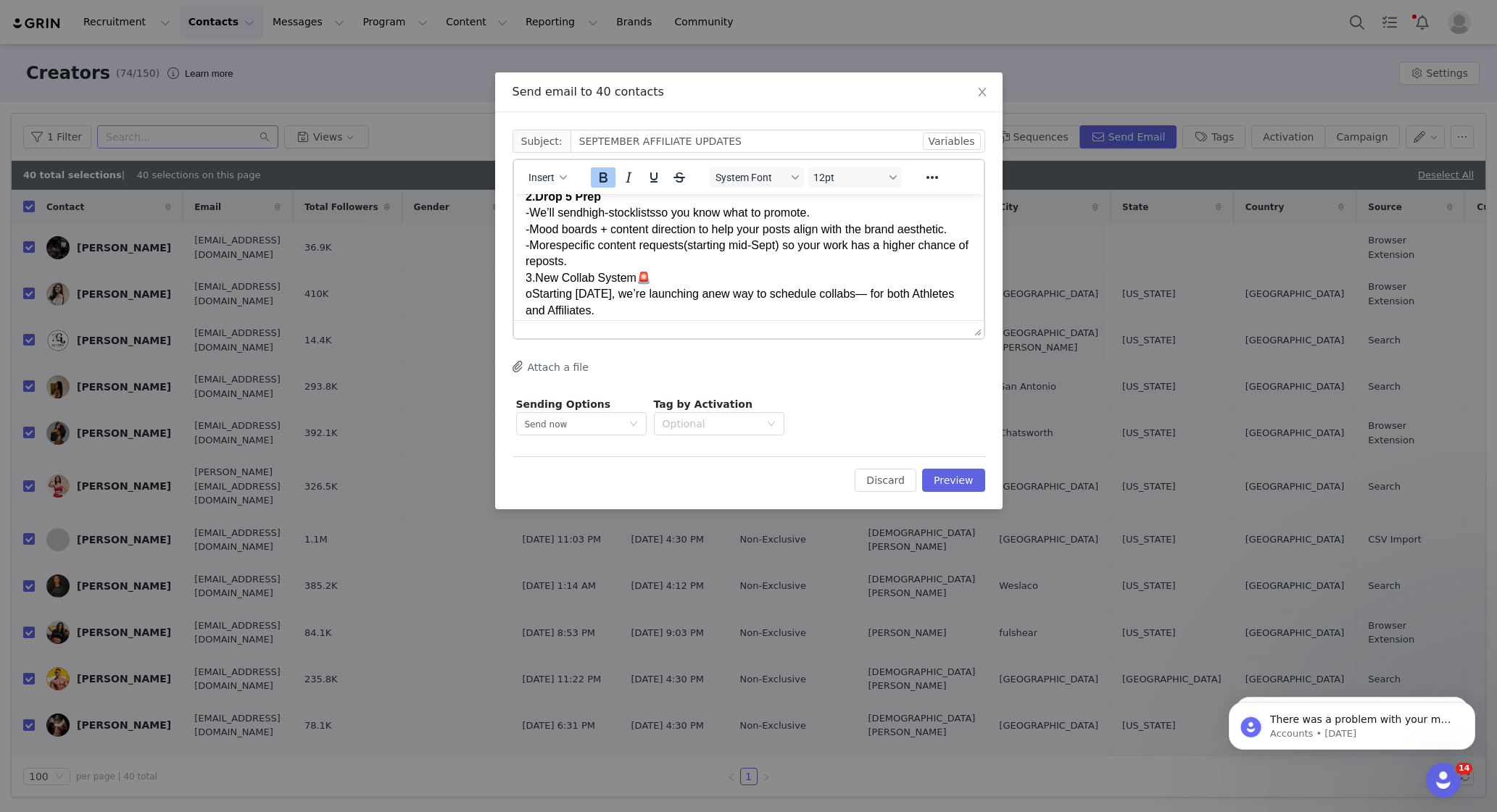
scroll to position [448, 0]
click at [605, 284] on div "o Starting [DATE], we’re launching a new way to schedule collabs — for both Ath…" at bounding box center [748, 300] width 447 height 33
drag, startPoint x: 639, startPoint y: 274, endPoint x: 508, endPoint y: 275, distance: 131.0
click at [513, 275] on html "Hi Team, The [DATE] Sale is LIVE! 🎉 Thank you all for the energy you’re already…" at bounding box center [748, 237] width 469 height 981
click at [605, 181] on icon "Bold" at bounding box center [602, 177] width 17 height 17
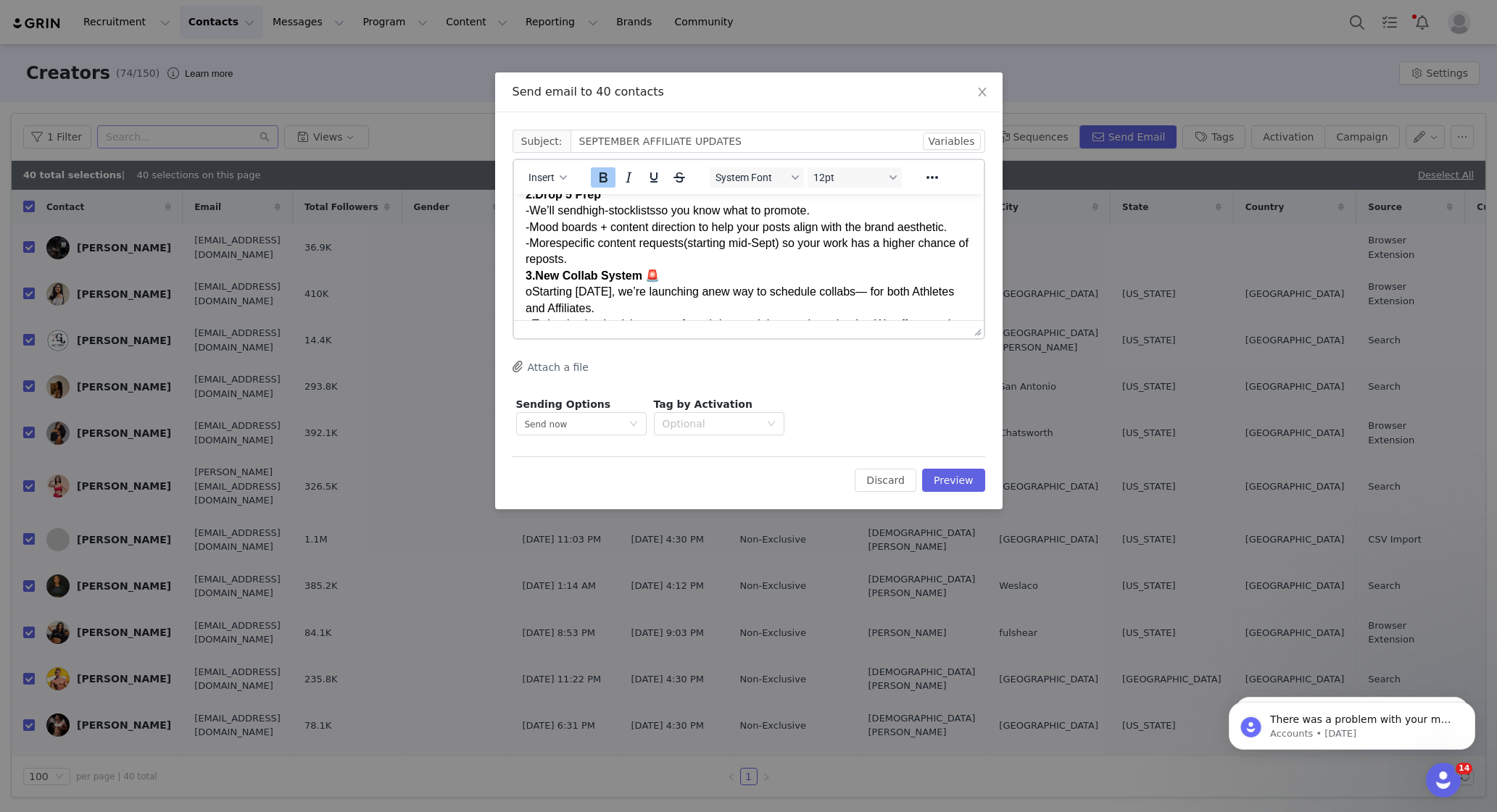
click at [531, 294] on span "o" at bounding box center [528, 291] width 7 height 12
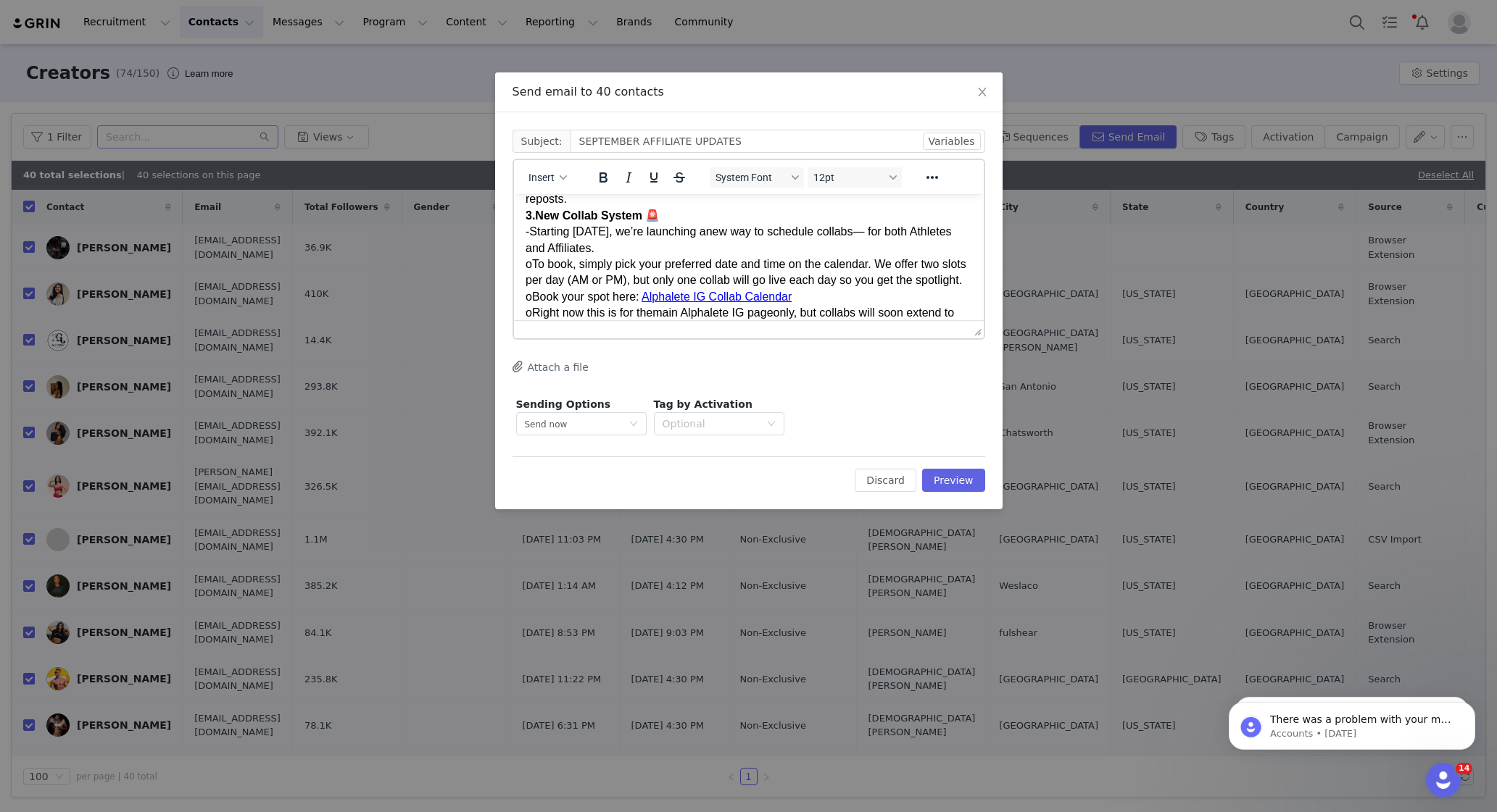
scroll to position [507, 0]
click at [530, 261] on span "o" at bounding box center [528, 264] width 7 height 12
click at [530, 304] on span "o" at bounding box center [528, 297] width 7 height 12
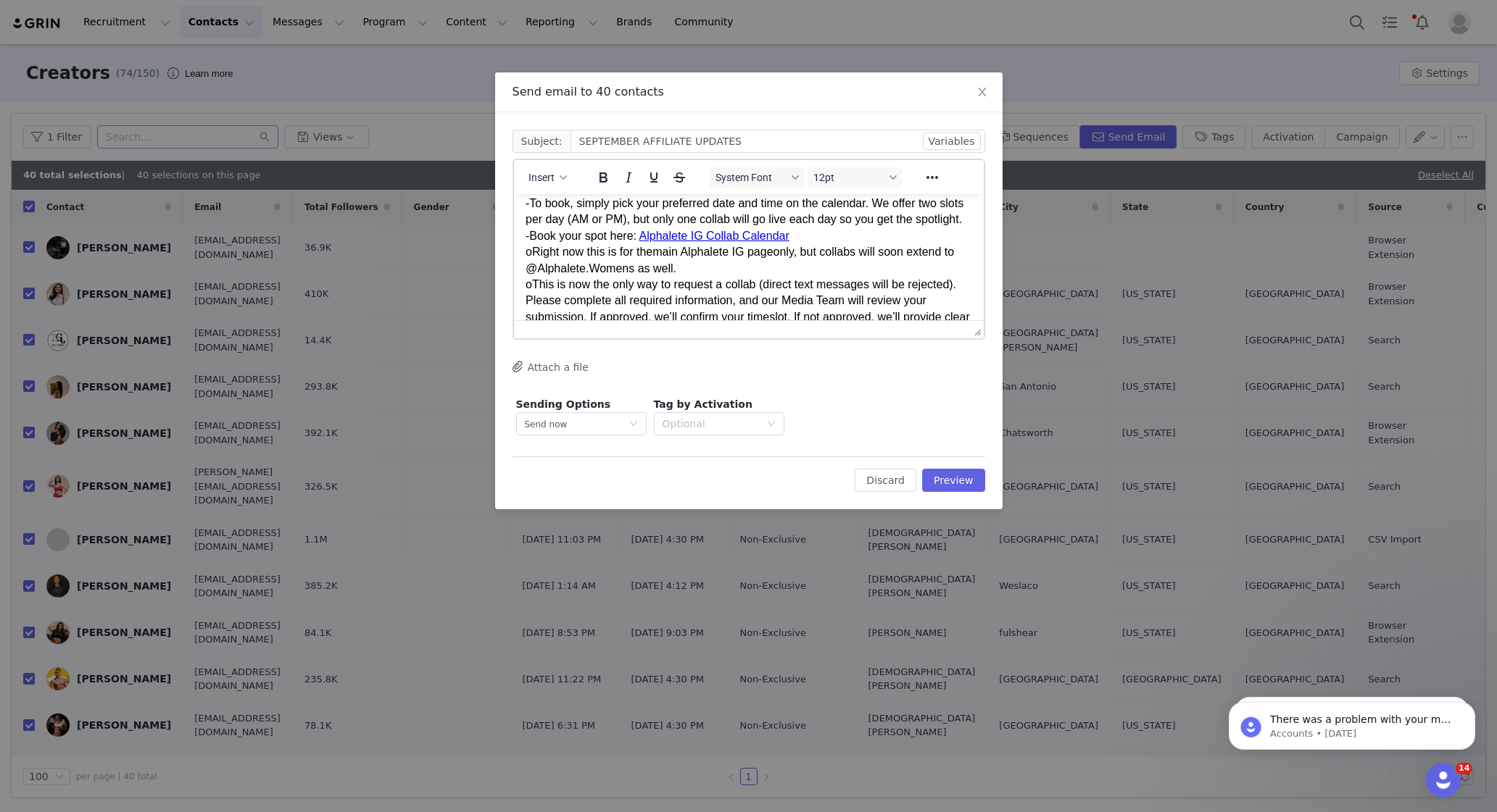
scroll to position [571, 0]
click at [530, 256] on span "o" at bounding box center [528, 249] width 7 height 12
click at [530, 288] on span "o" at bounding box center [528, 282] width 7 height 12
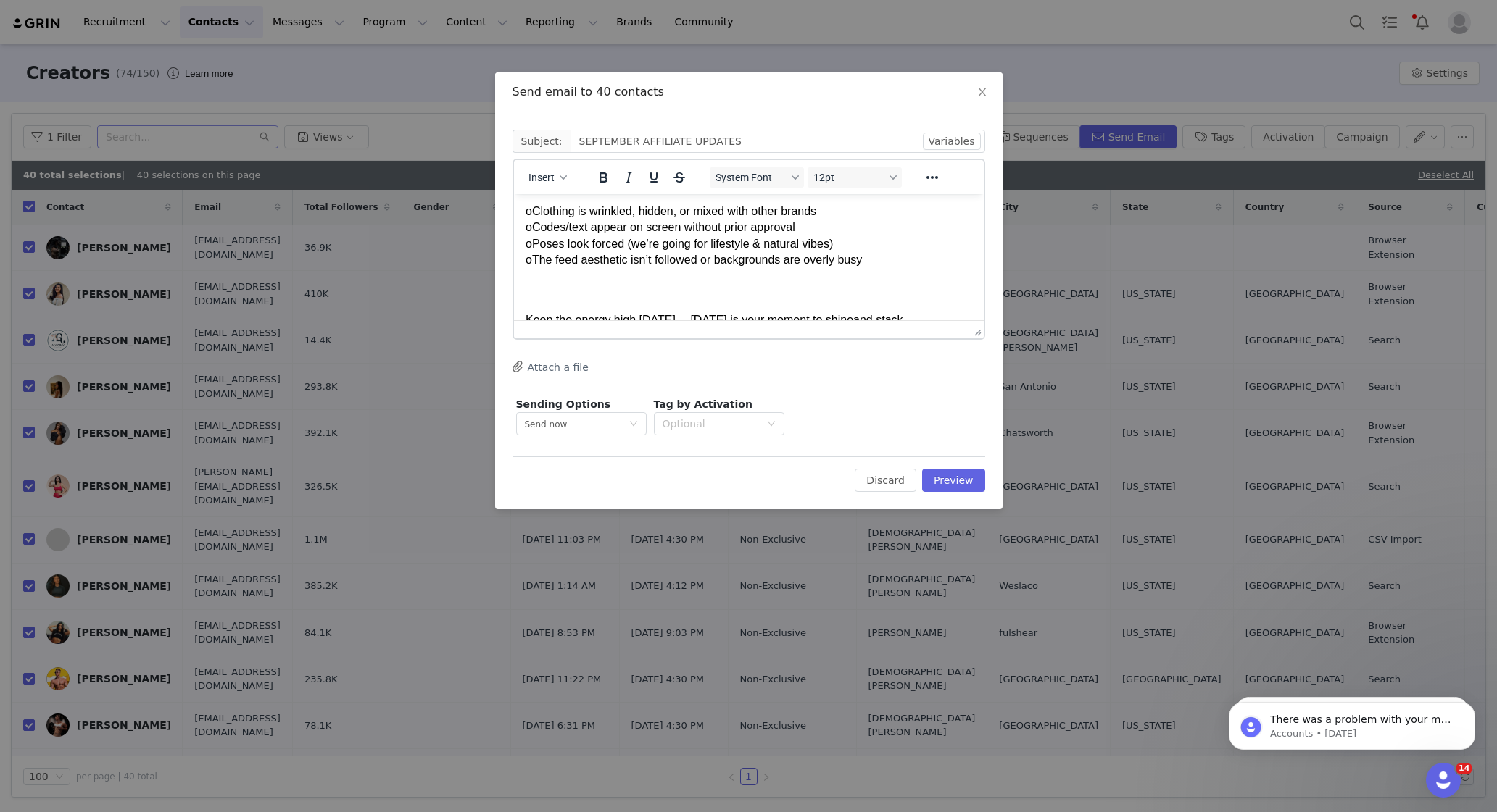
scroll to position [745, 0]
click at [530, 219] on span "o" at bounding box center [528, 212] width 7 height 12
click at [531, 235] on span "o" at bounding box center [528, 228] width 7 height 12
click at [530, 251] on span "o" at bounding box center [528, 245] width 7 height 12
click at [530, 267] on span "o" at bounding box center [528, 261] width 7 height 12
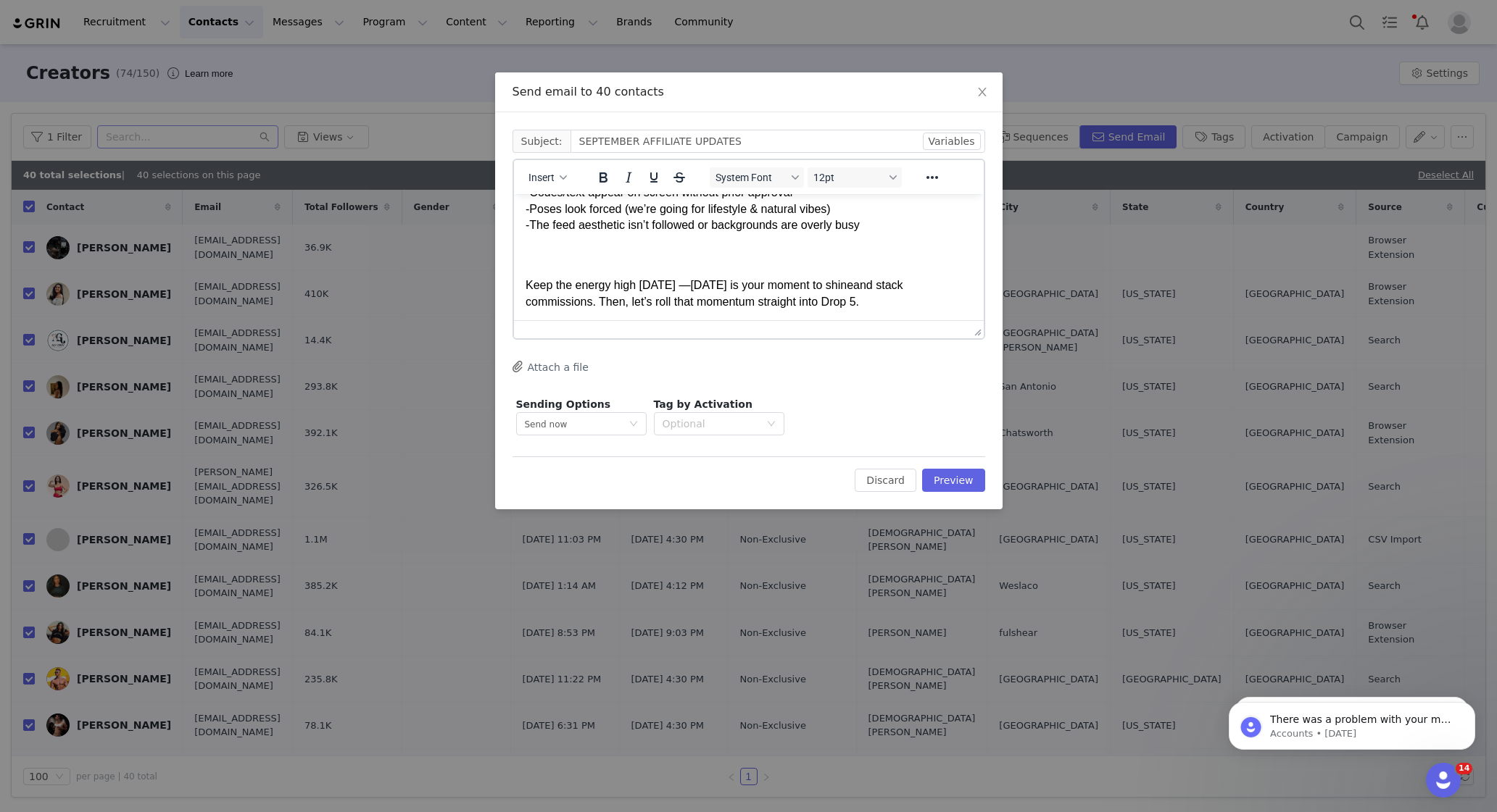
scroll to position [788, 0]
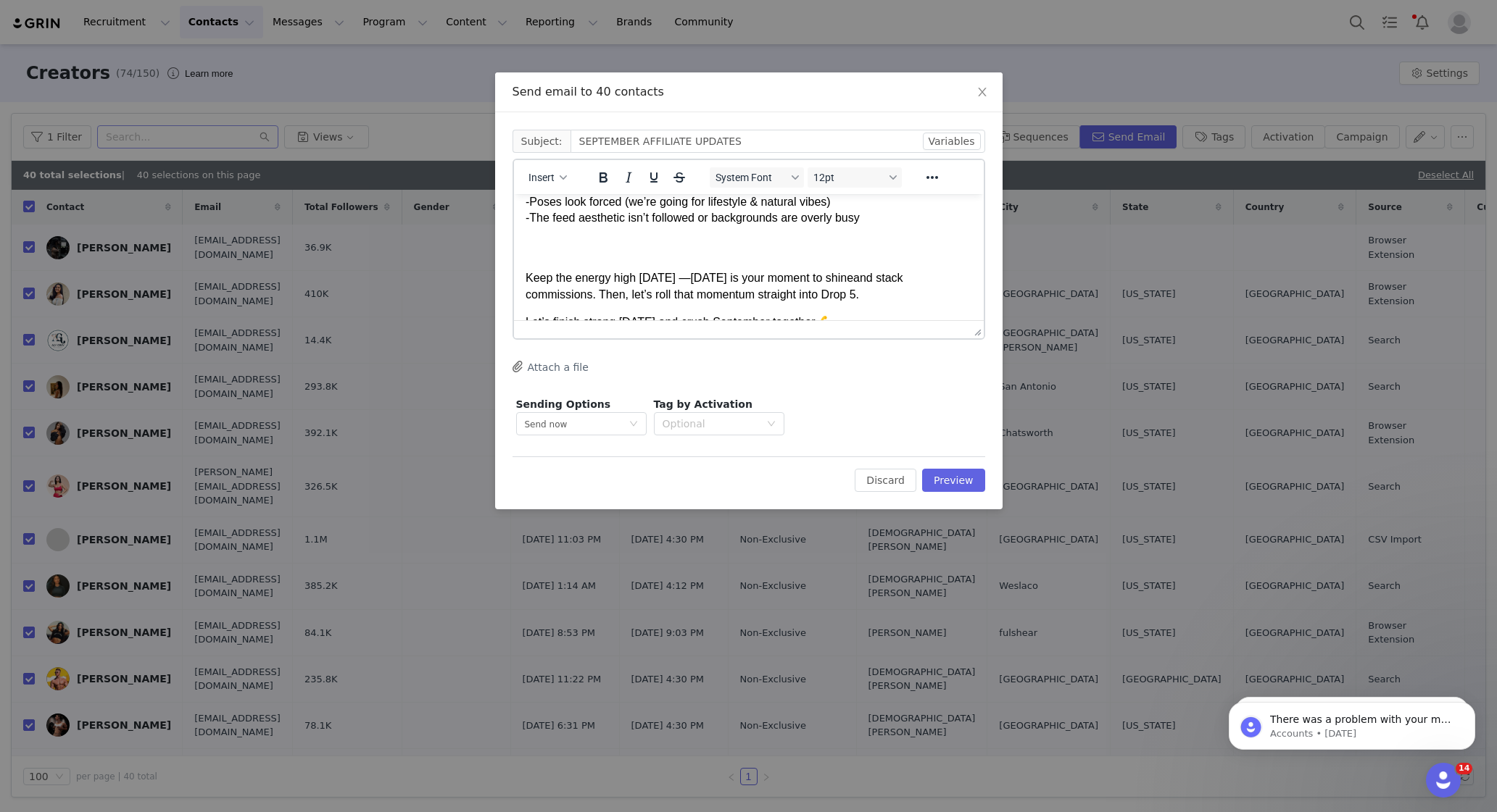
click at [574, 259] on div "Rich Text Area. Press ALT-0 for help." at bounding box center [748, 242] width 447 height 33
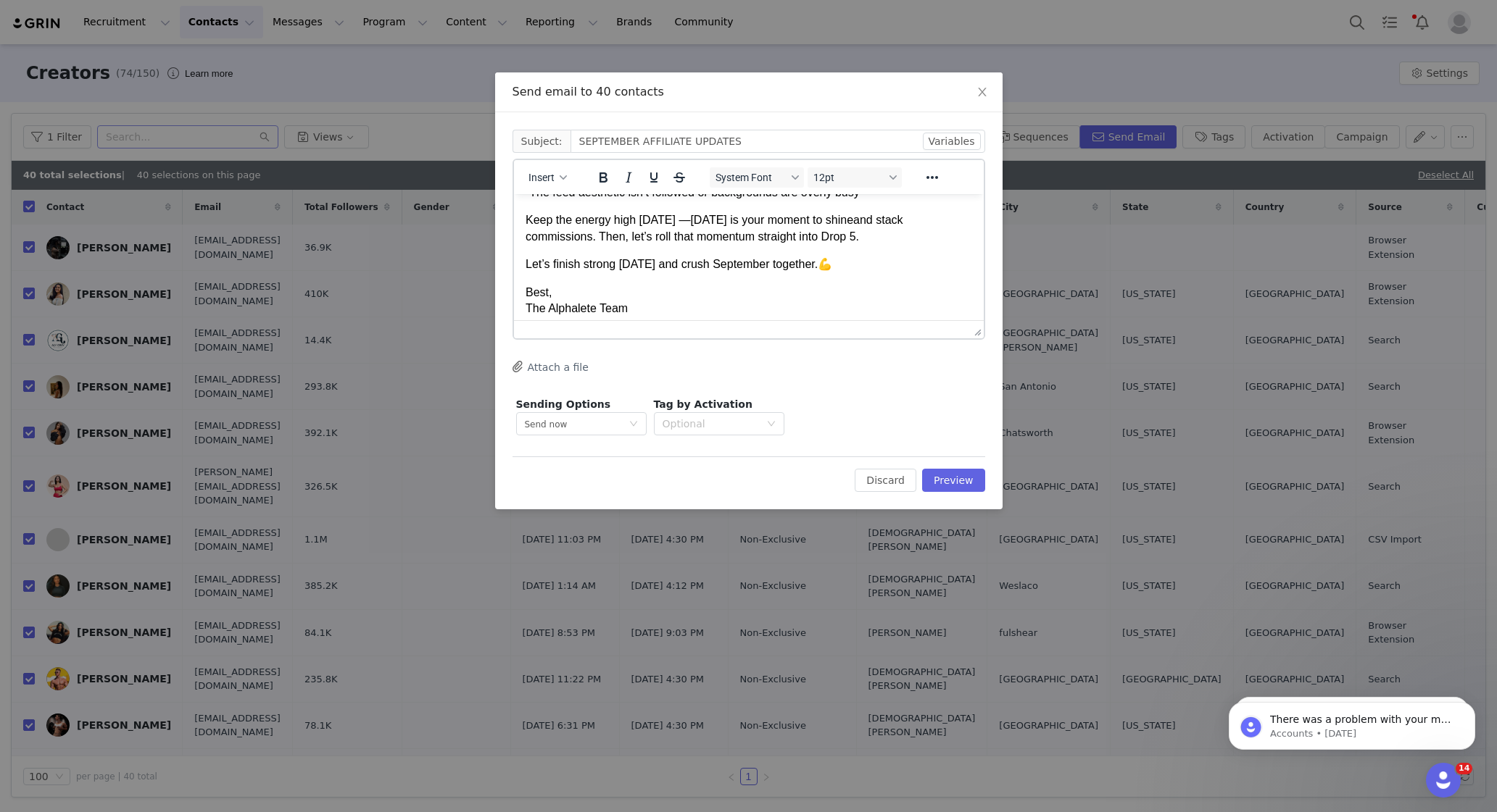
scroll to position [815, 0]
click at [820, 269] on span "💪" at bounding box center [824, 262] width 15 height 12
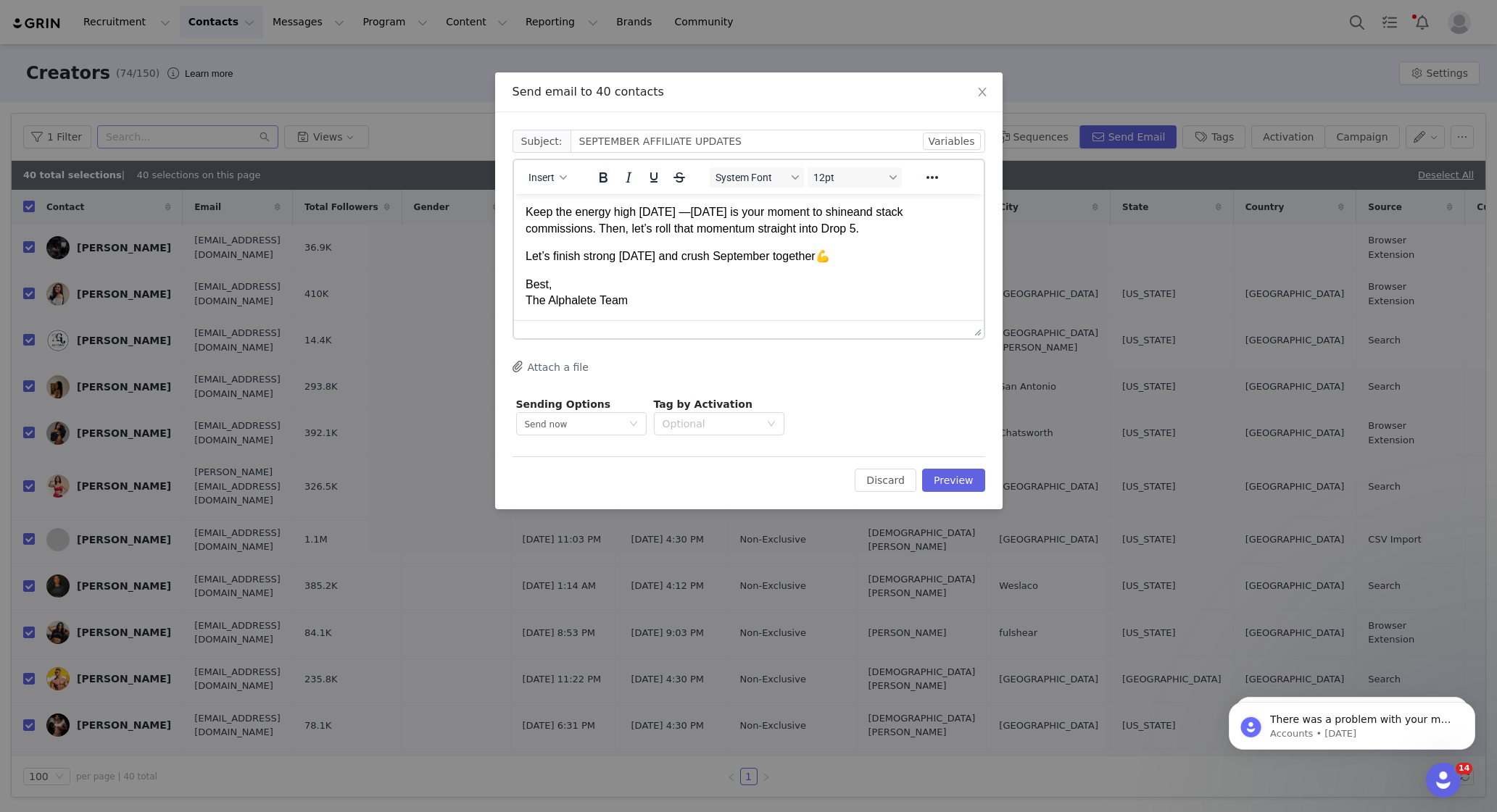
click at [589, 282] on p "Best, The Alphalete Team" at bounding box center [748, 293] width 447 height 33
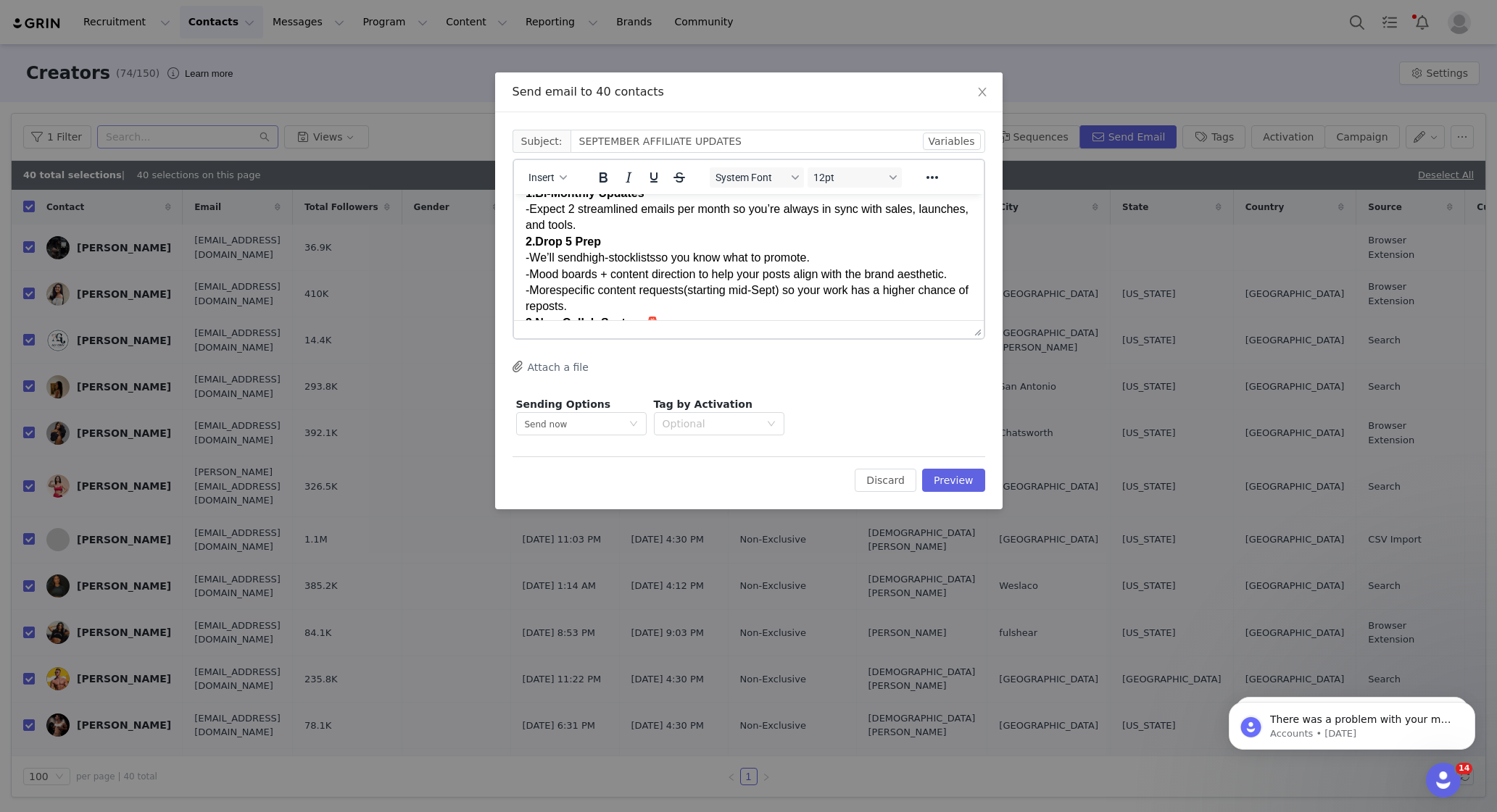
scroll to position [405, 0]
click at [641, 224] on div "- ﻿ Expect 2 streamlined emails per month so you’re always in sync with sales, …" at bounding box center [748, 214] width 447 height 33
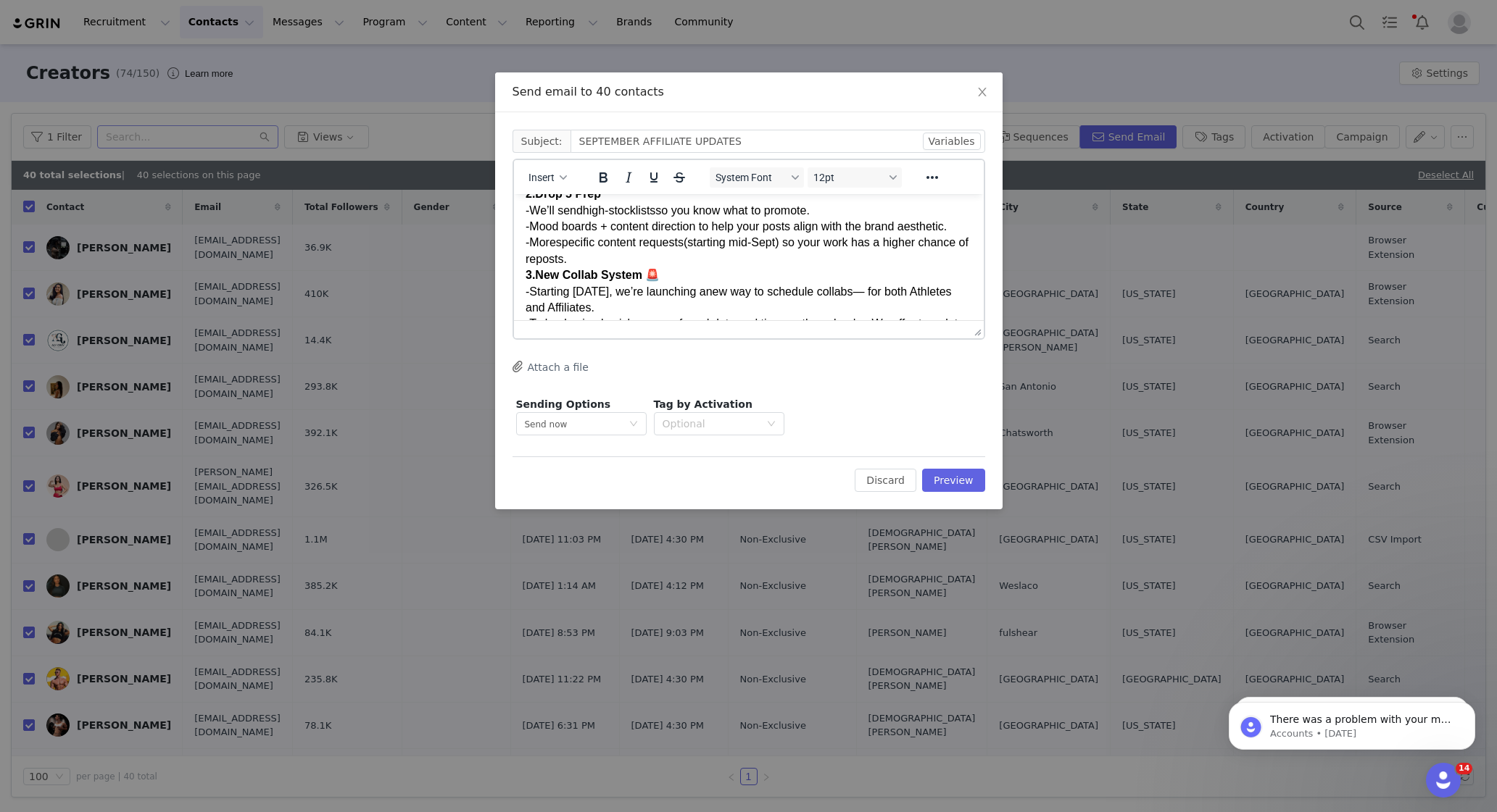
scroll to position [479, 0]
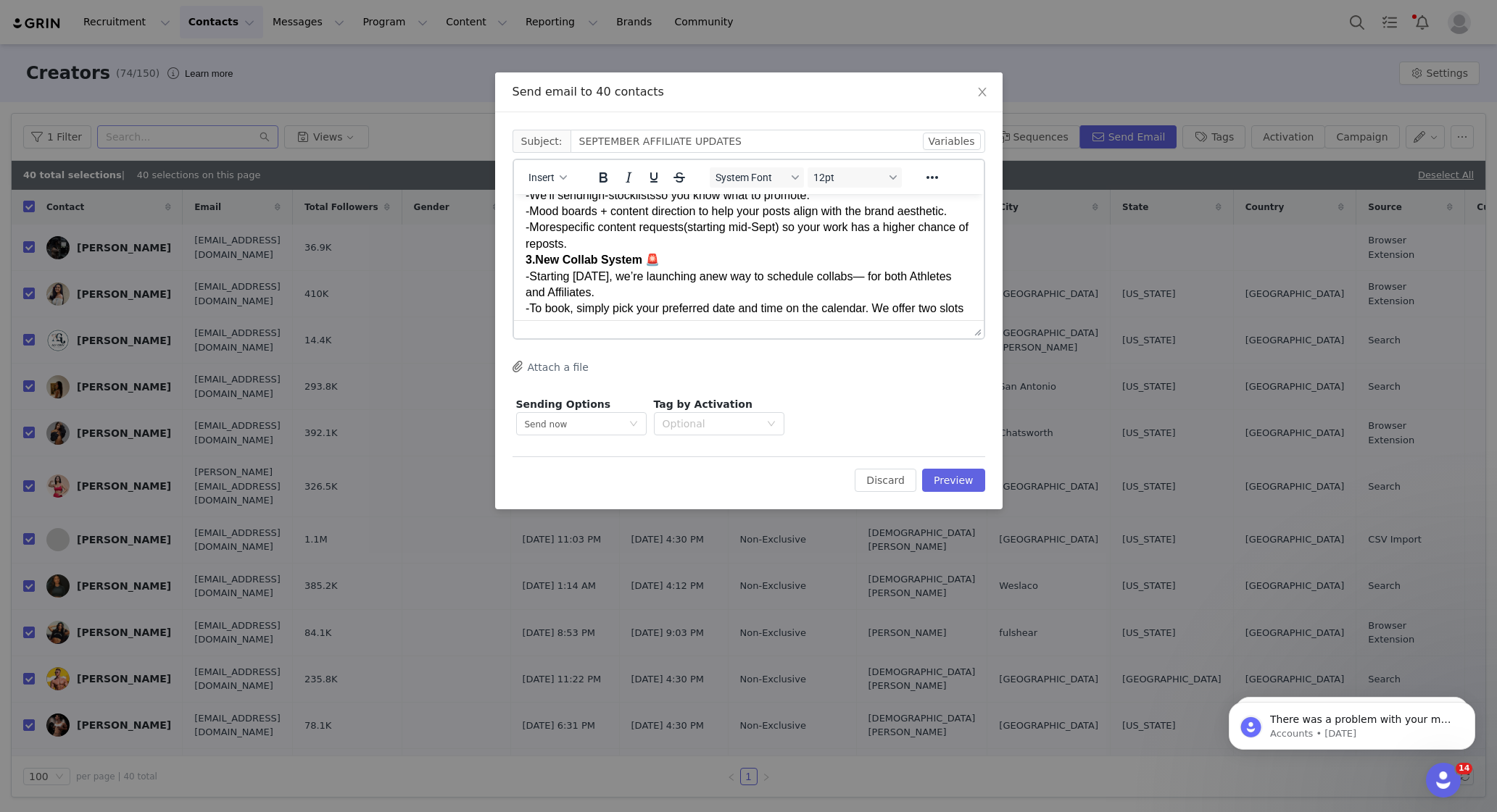
click at [650, 246] on div "- More specific content requests (starting mid-Sept) so your work has a higher …" at bounding box center [748, 235] width 447 height 33
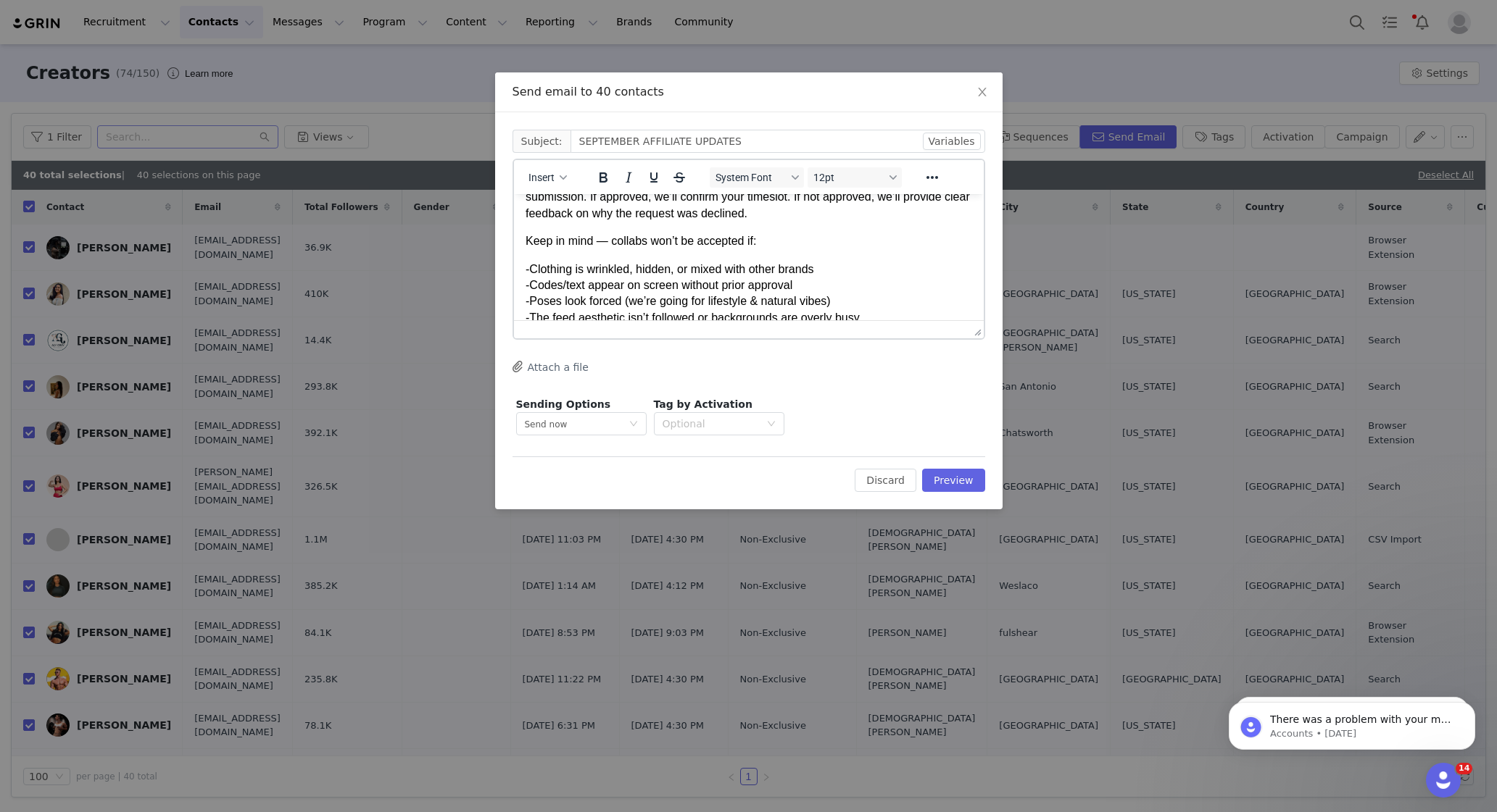
scroll to position [723, 0]
drag, startPoint x: 770, startPoint y: 259, endPoint x: 493, endPoint y: 267, distance: 277.1
drag, startPoint x: 525, startPoint y: 254, endPoint x: 765, endPoint y: 267, distance: 240.4
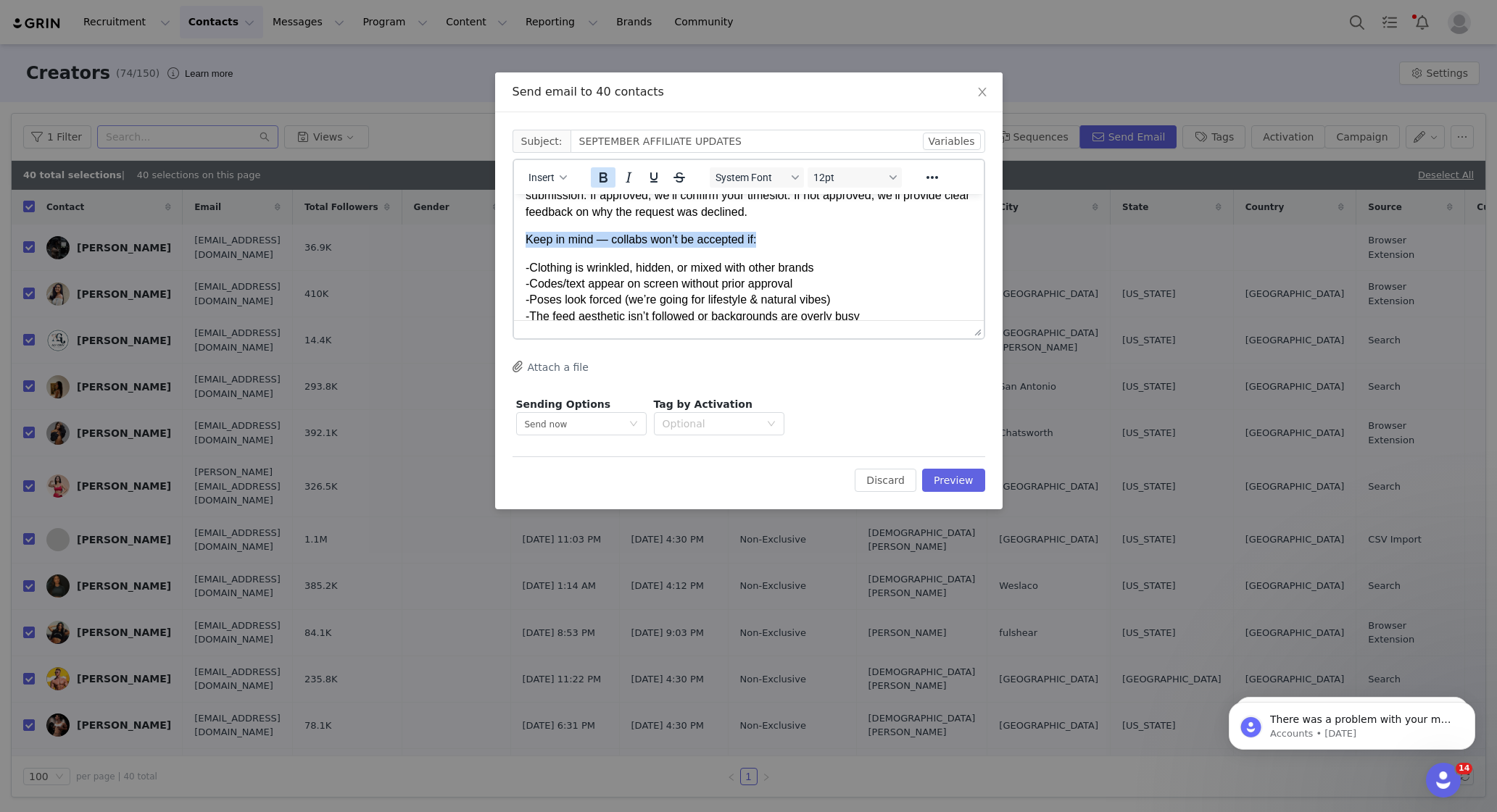
click at [610, 174] on icon "Bold" at bounding box center [602, 177] width 17 height 17
click at [658, 276] on div "- Clothing is wrinkled, hidden, or mixed with other brands" at bounding box center [748, 268] width 447 height 16
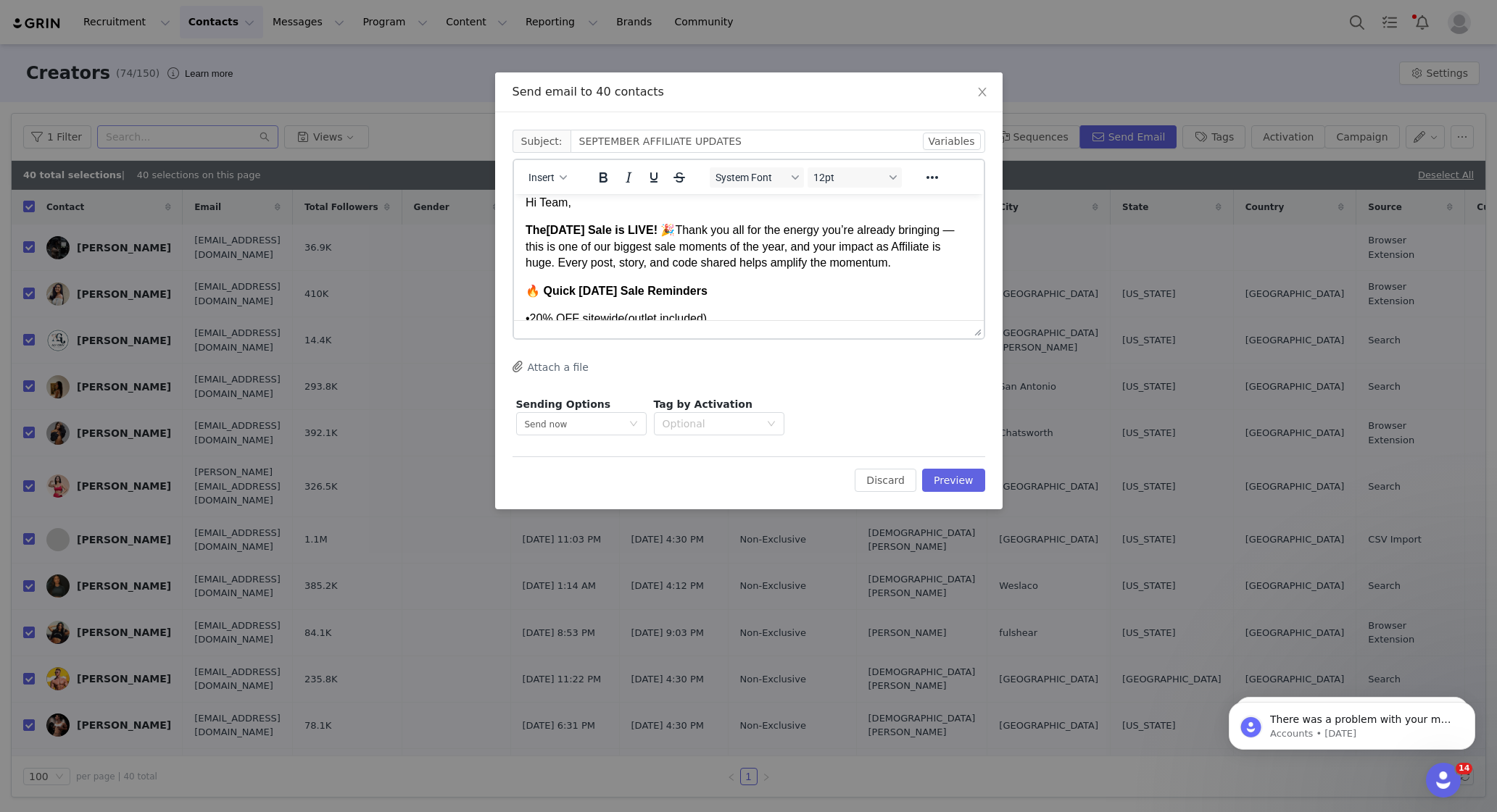
scroll to position [0, 0]
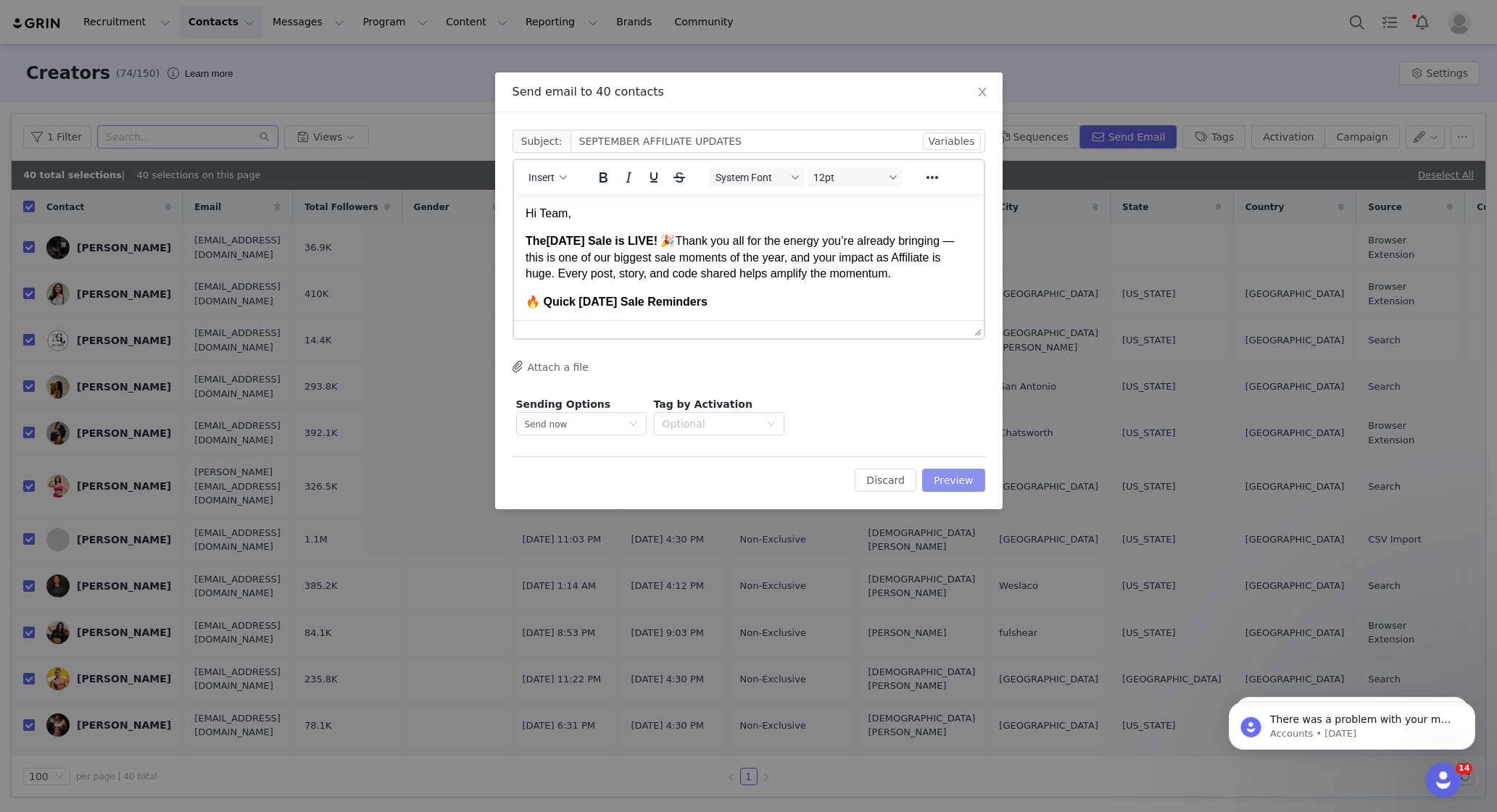
click at [948, 481] on button "Preview" at bounding box center [953, 480] width 63 height 23
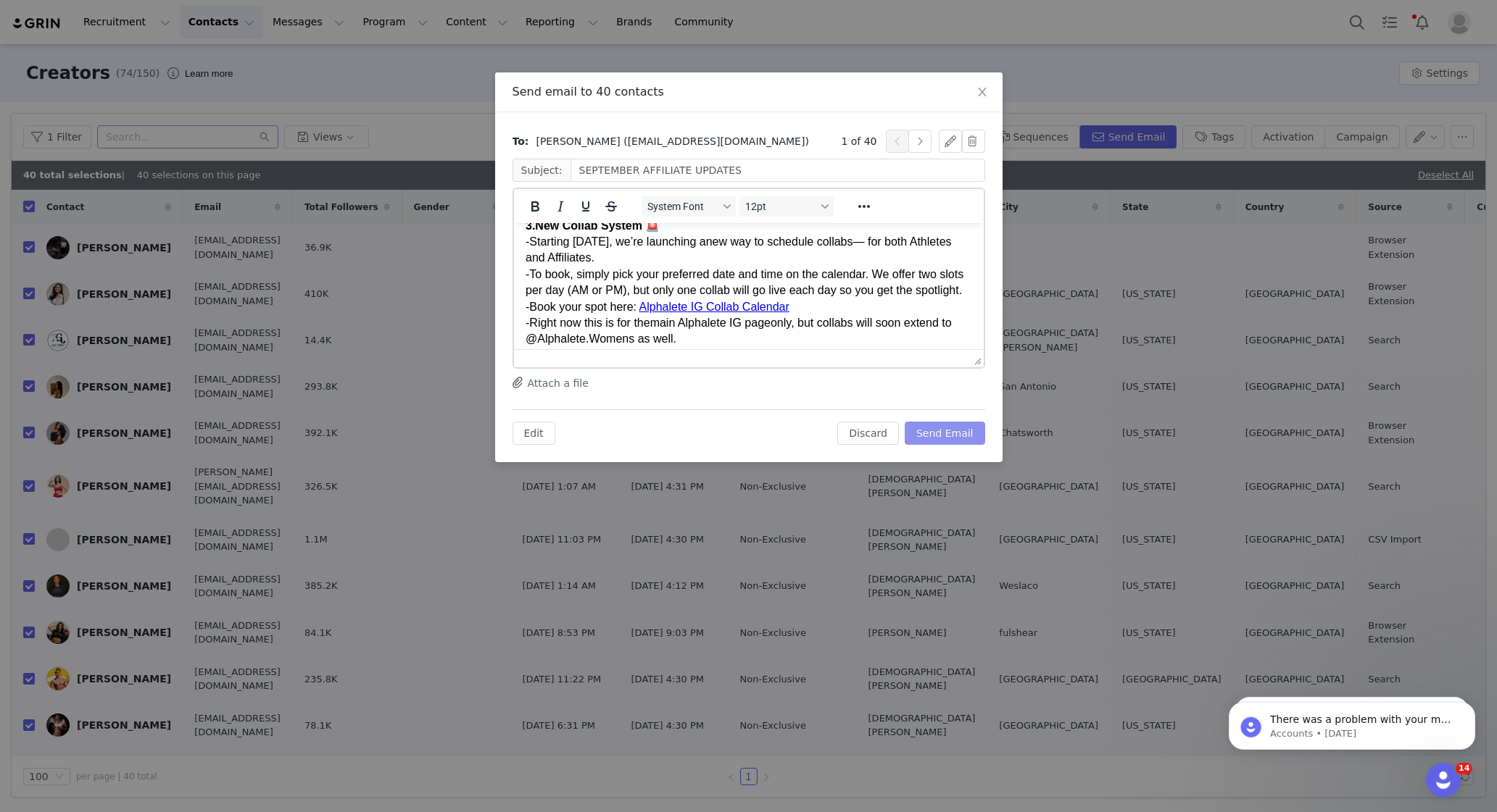
scroll to position [882, 0]
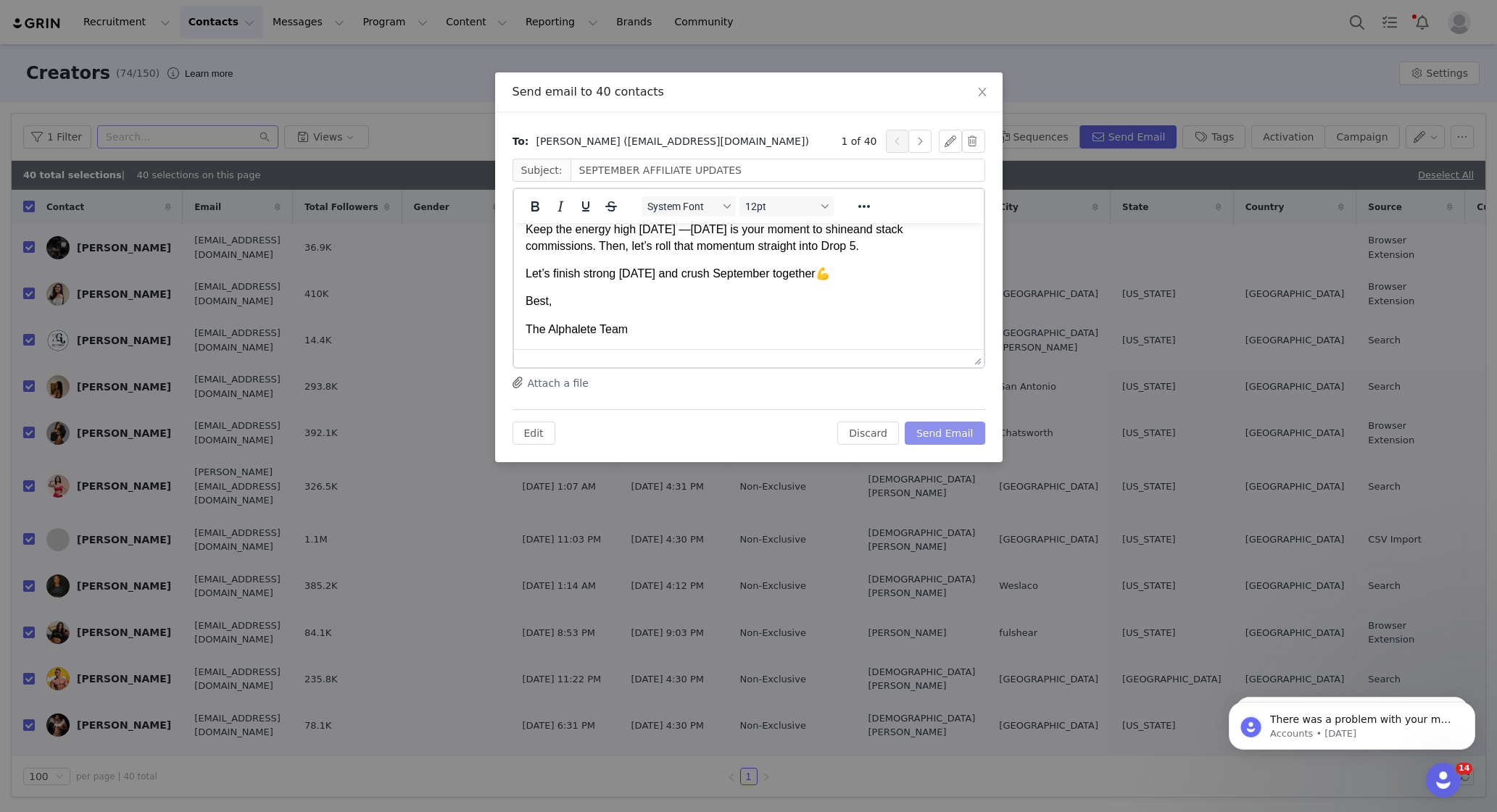
click at [927, 431] on button "Send Email" at bounding box center [945, 434] width 81 height 23
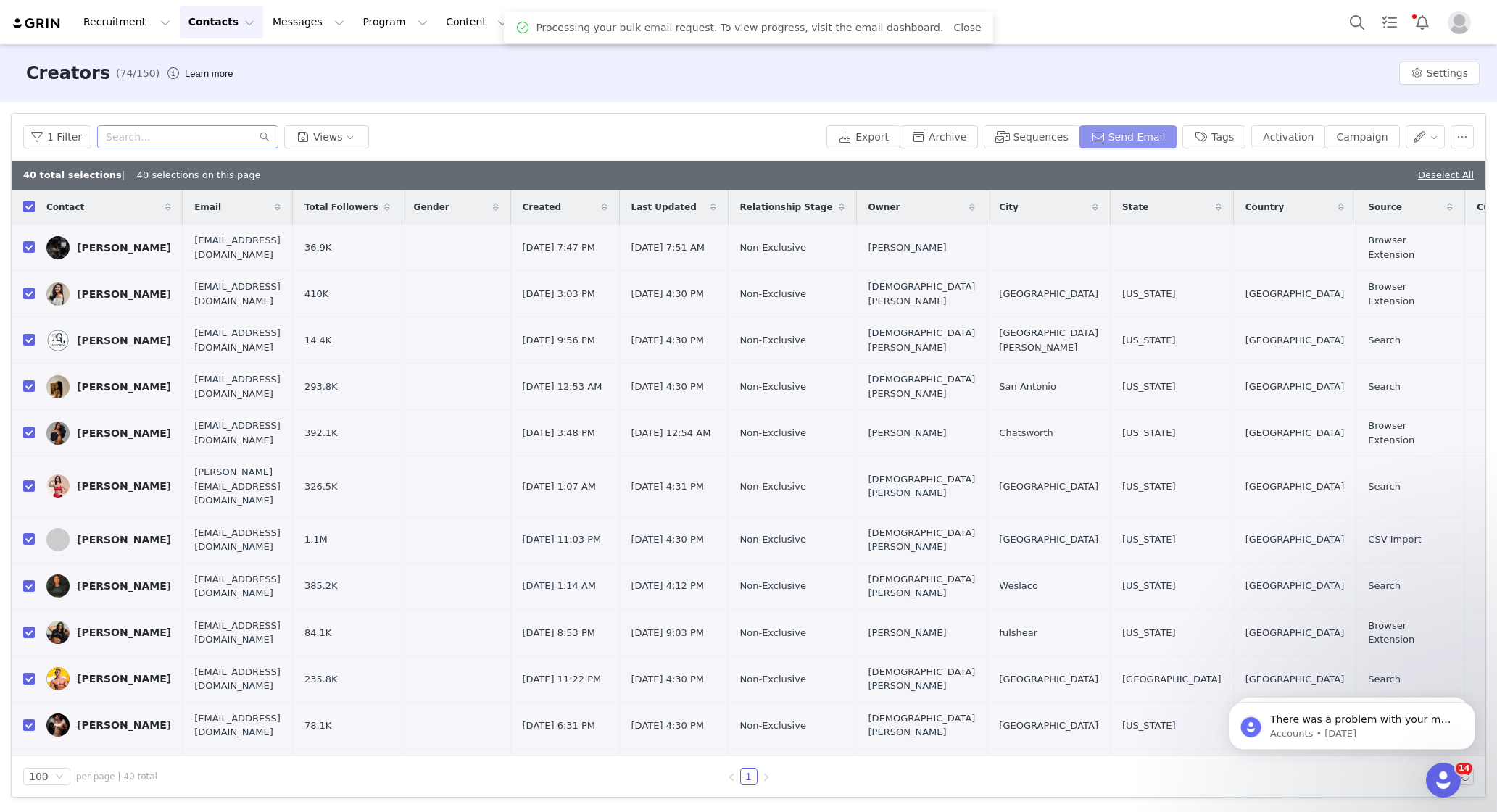
scroll to position [0, 0]
